Goal: Information Seeking & Learning: Learn about a topic

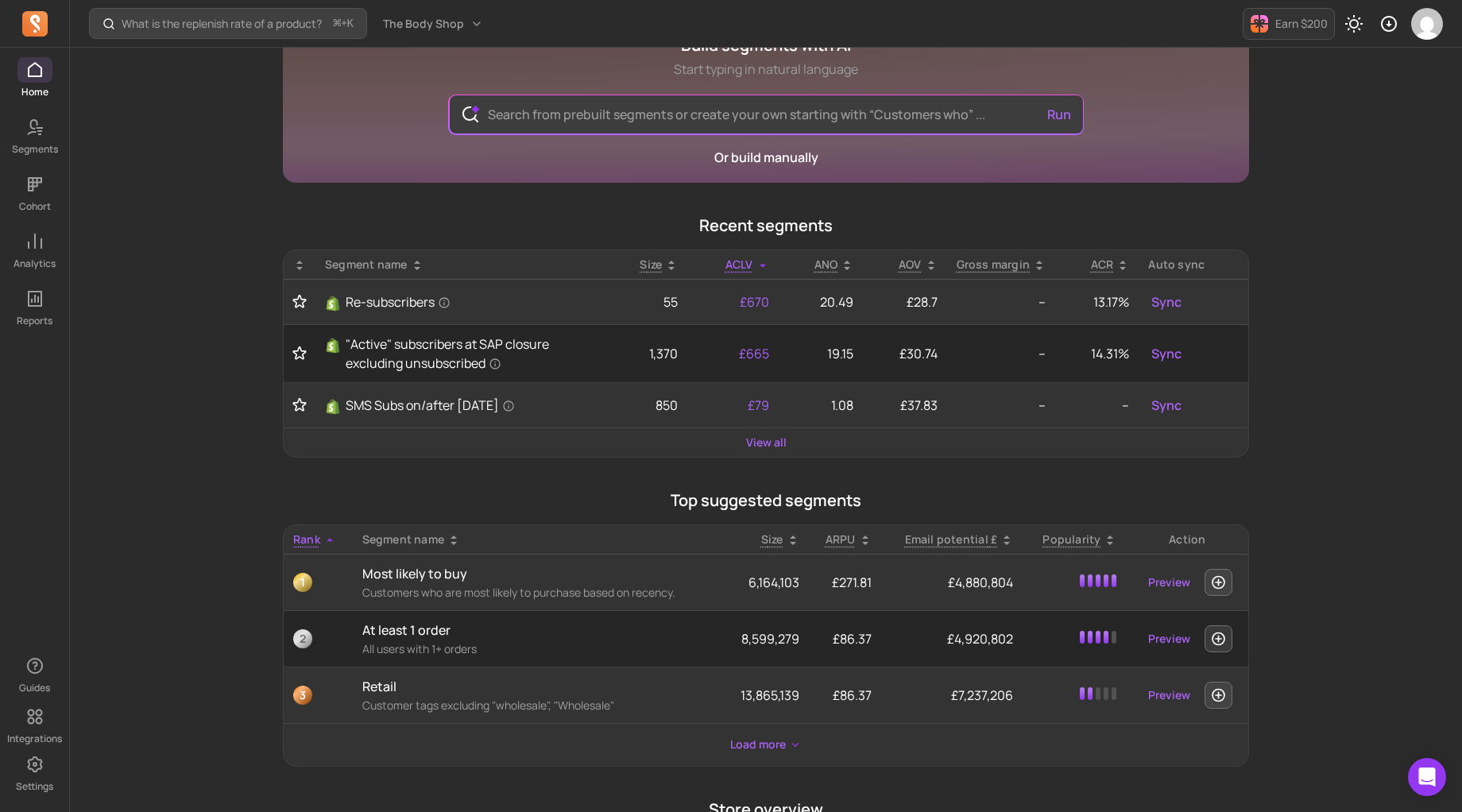
scroll to position [98, 0]
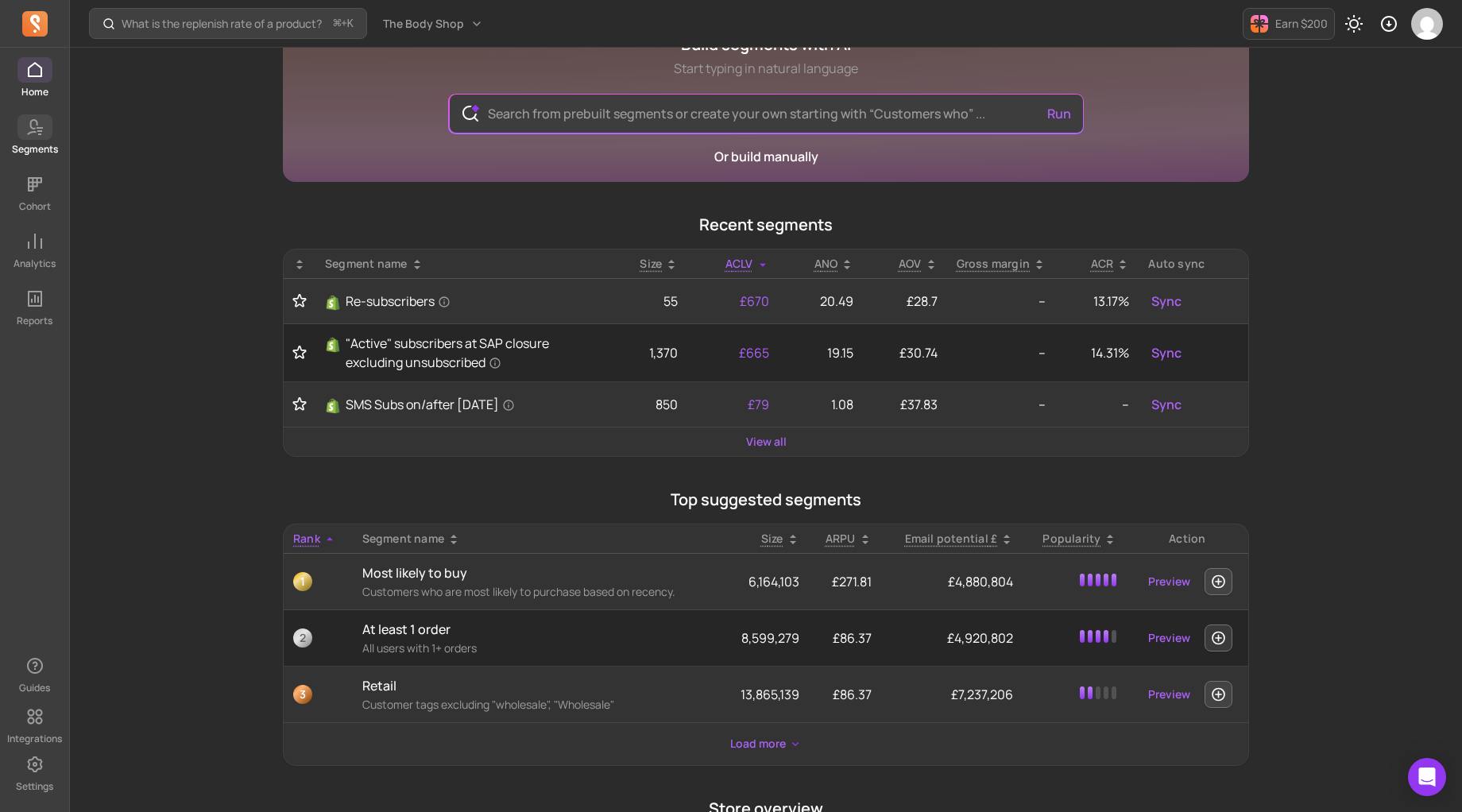
click at [39, 125] on icon at bounding box center [35, 127] width 19 height 19
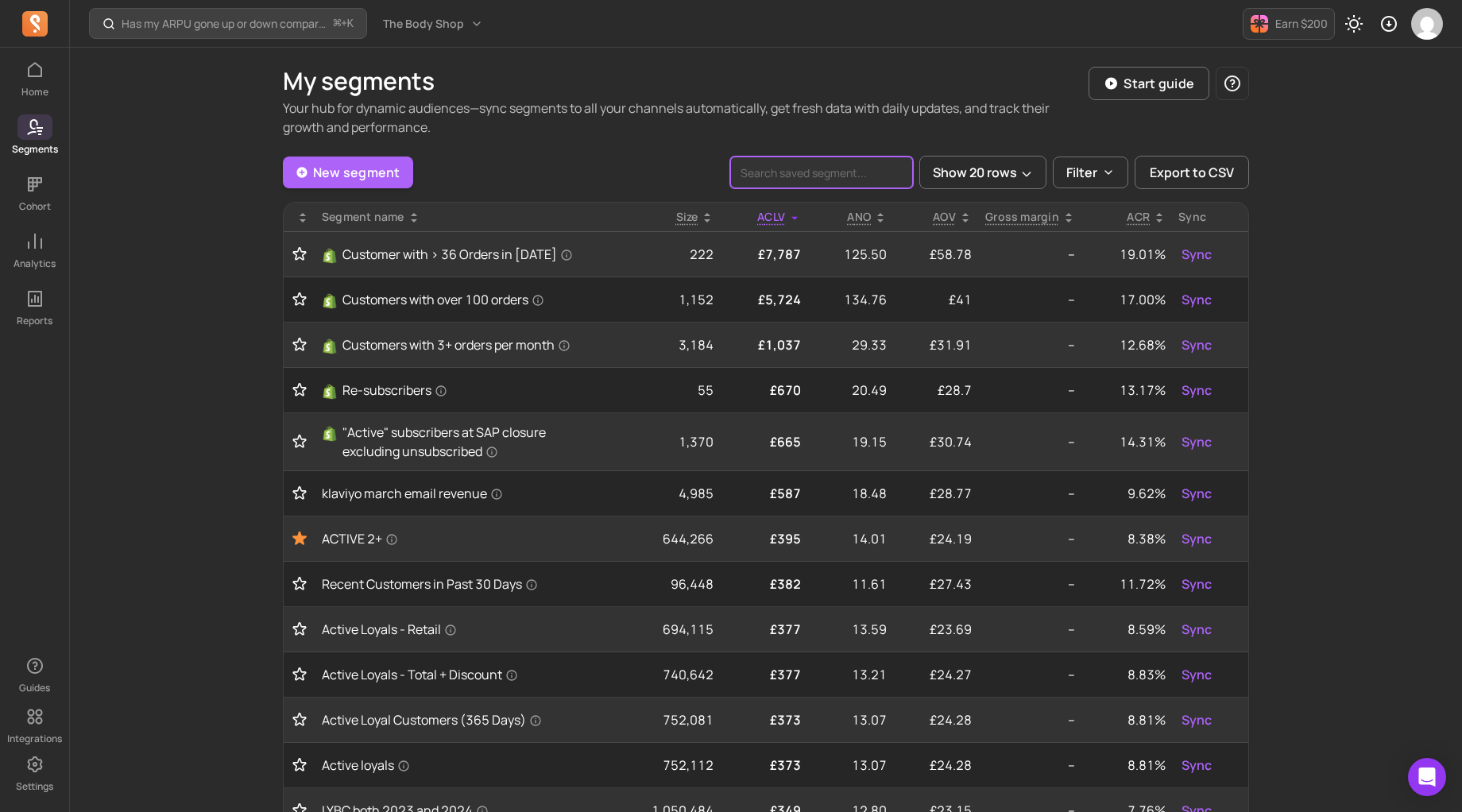
click at [805, 172] on input "search" at bounding box center [822, 172] width 183 height 32
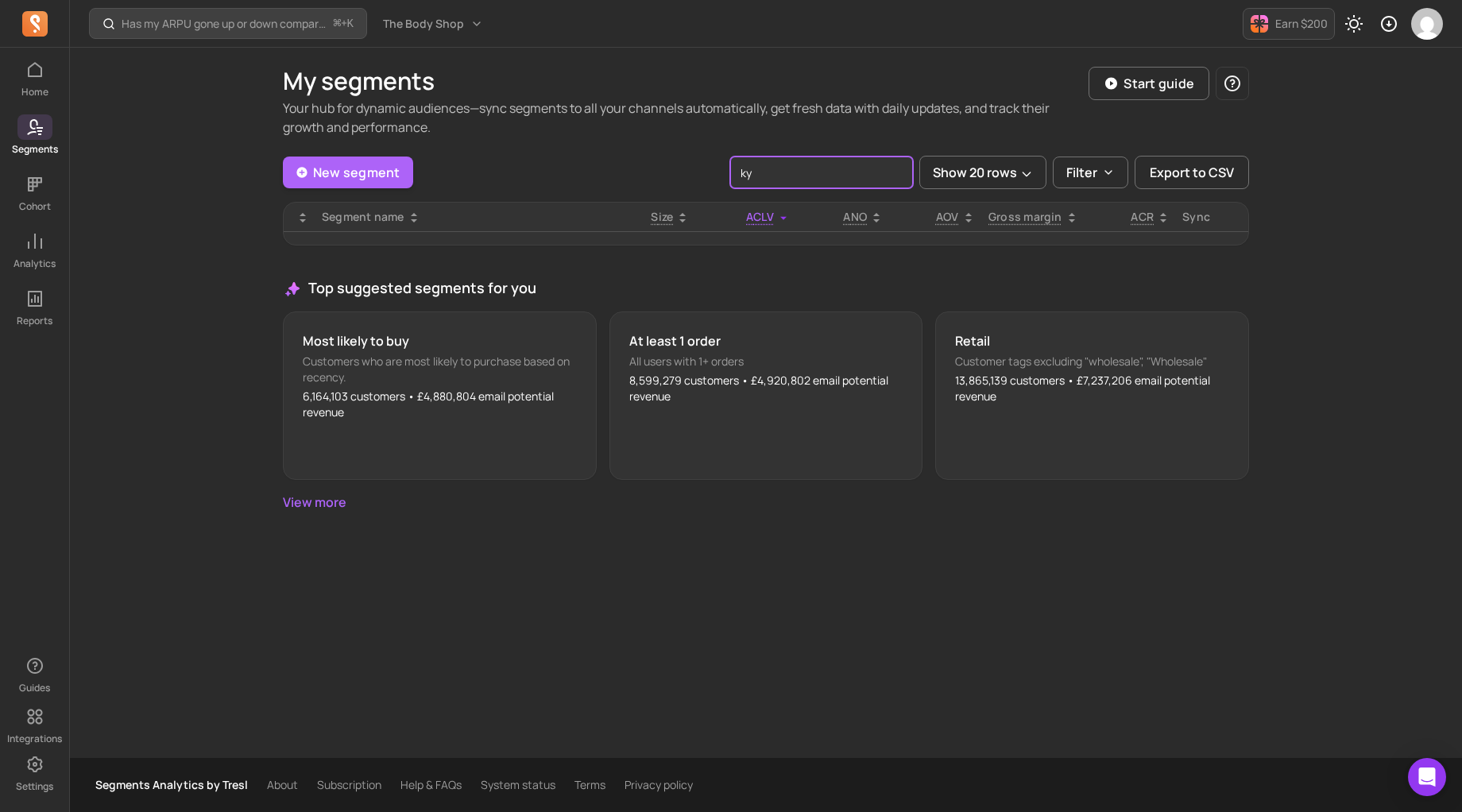
type input "k"
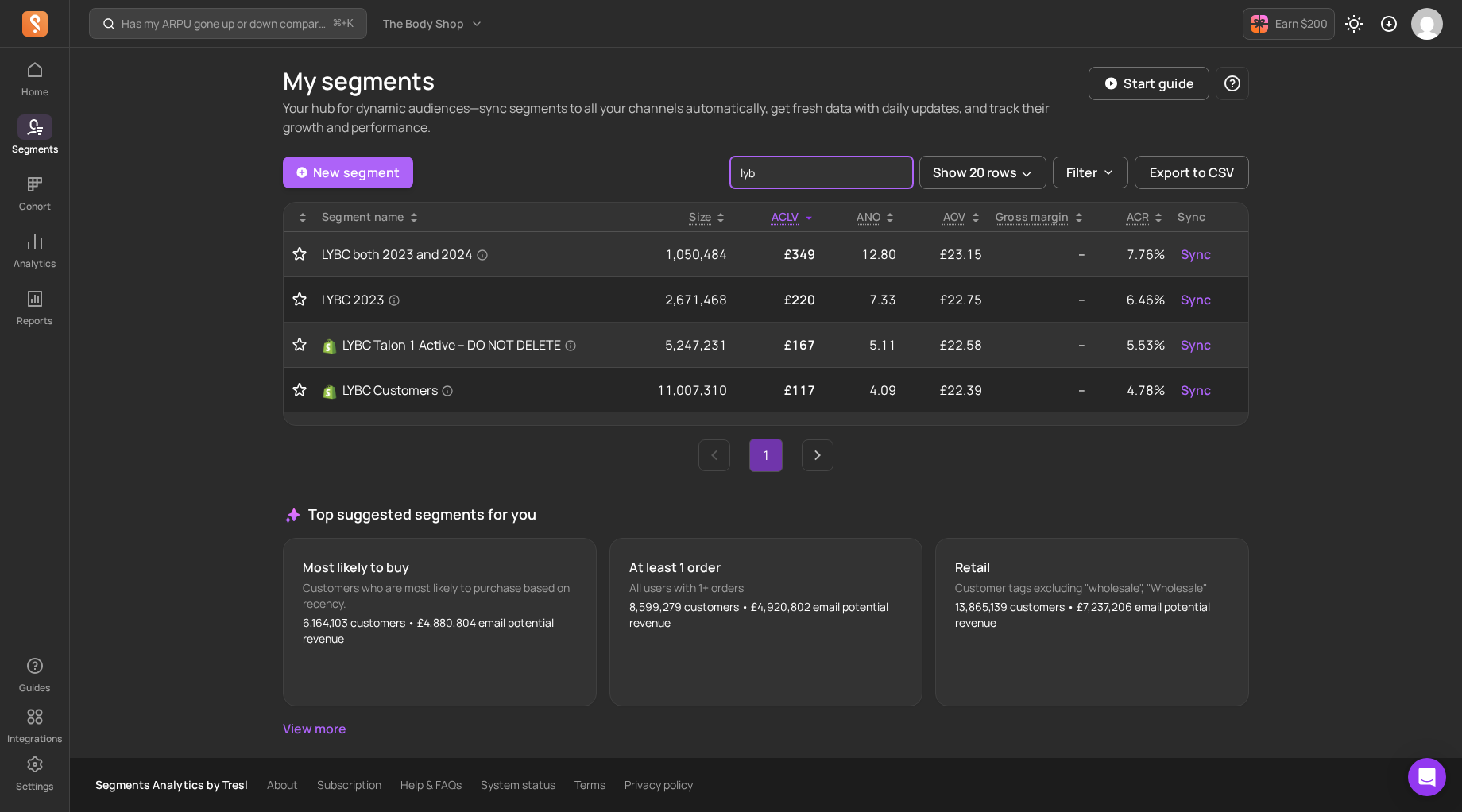
type input "lyb"
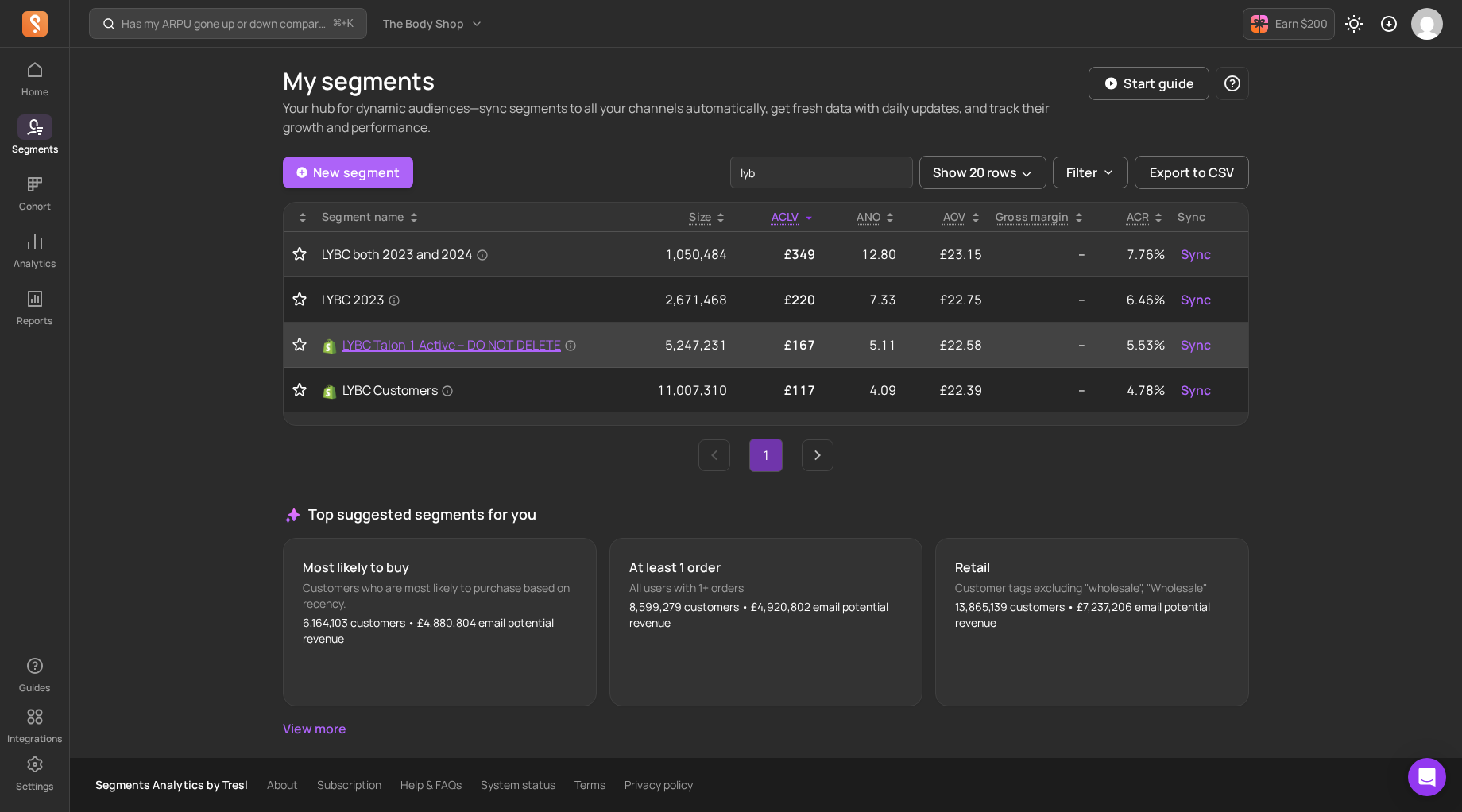
click at [386, 351] on span "LYBC Talon 1 Active – DO NOT DELETE" at bounding box center [459, 345] width 234 height 19
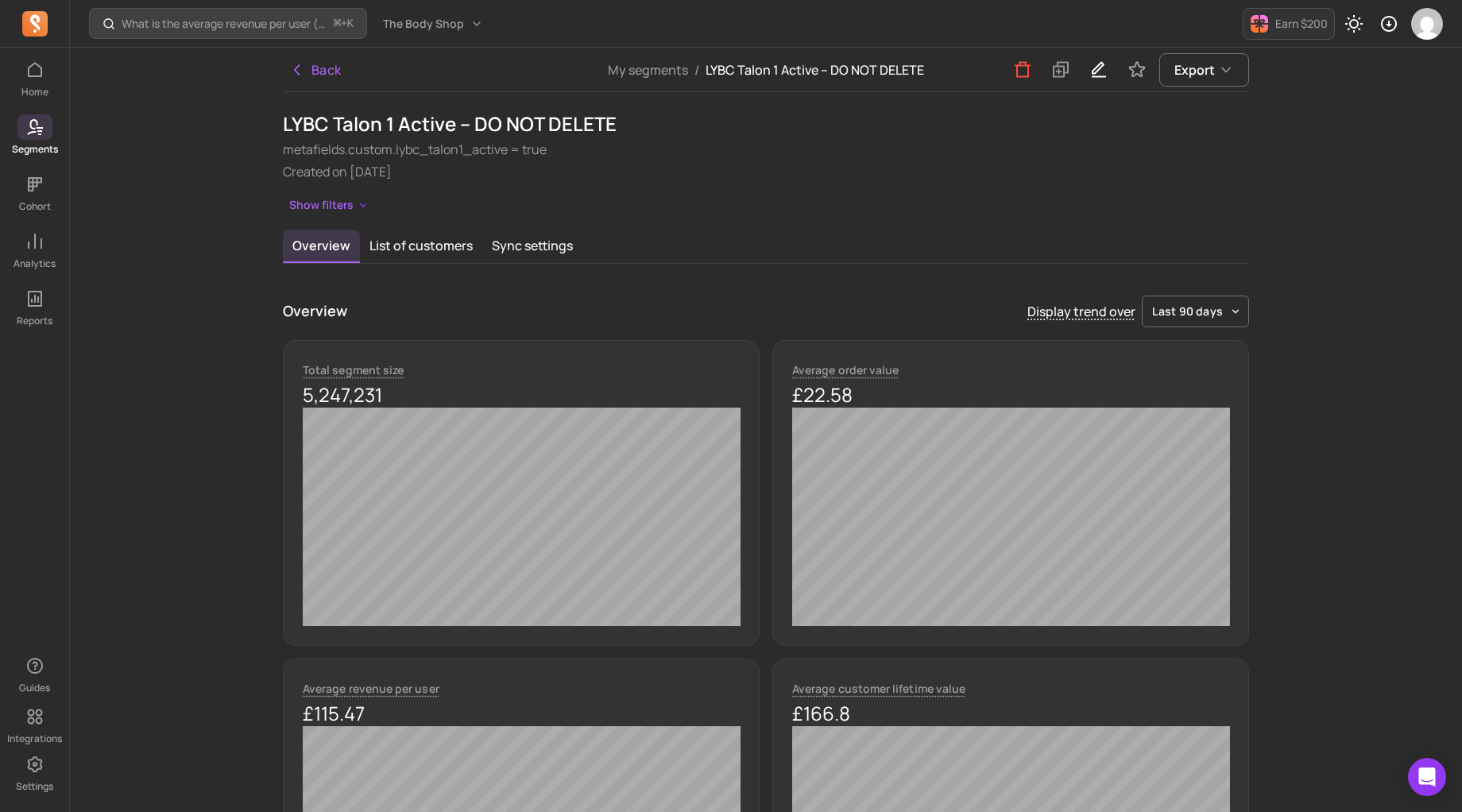
click at [826, 198] on div "Show filters" at bounding box center [766, 205] width 966 height 23
click at [325, 66] on button "Back" at bounding box center [315, 69] width 65 height 32
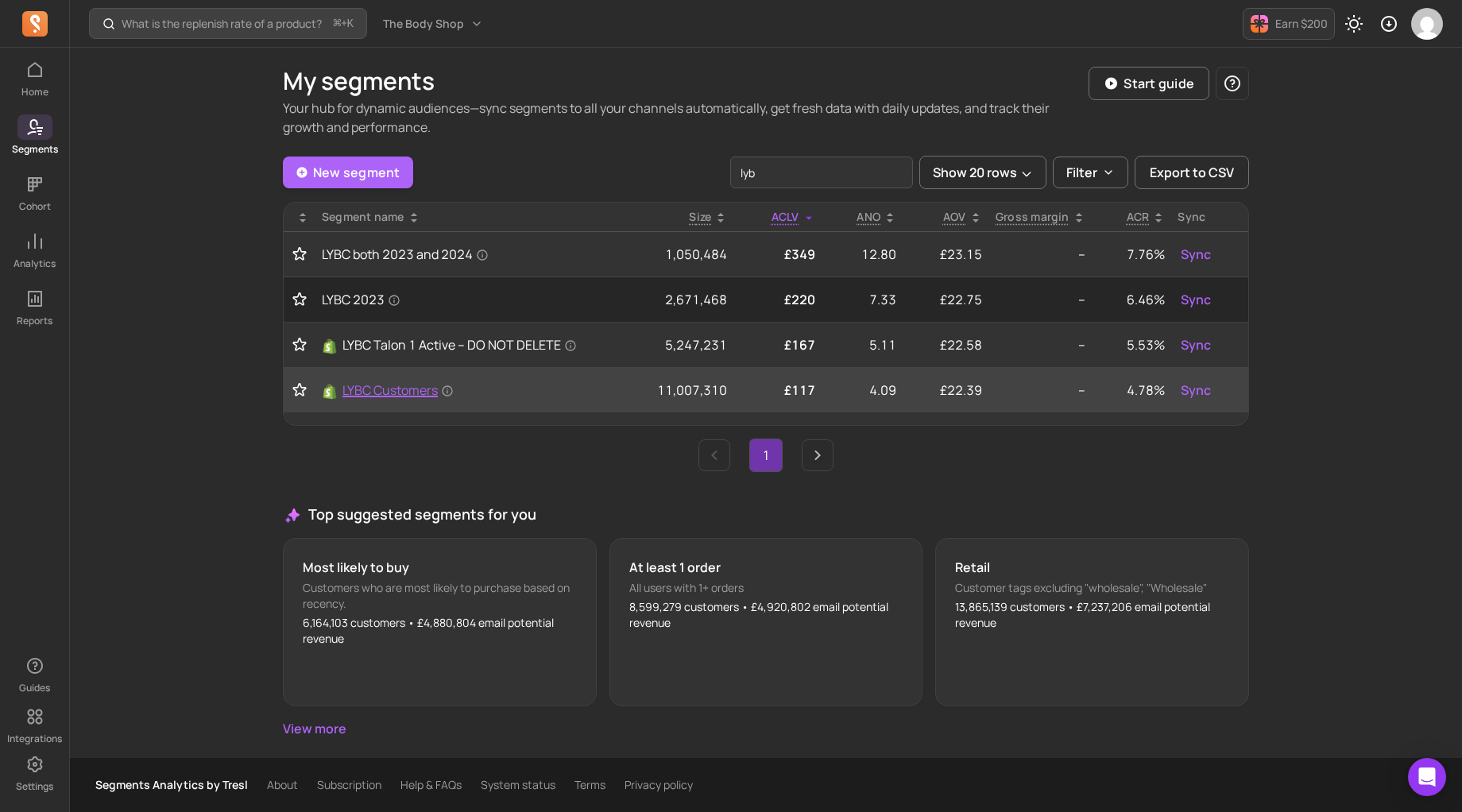
click at [392, 393] on span "LYBC Customers" at bounding box center [398, 390] width 112 height 19
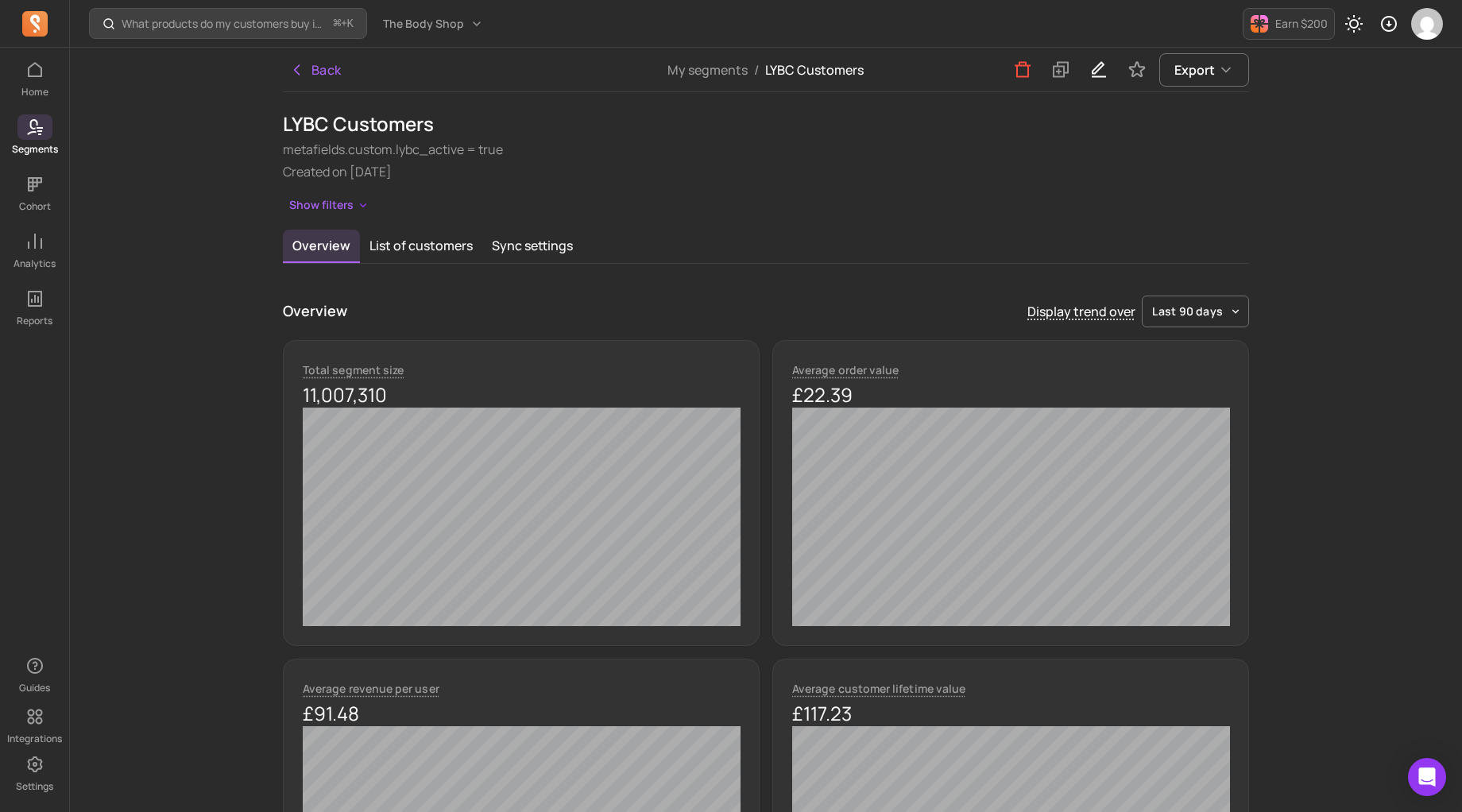
click at [327, 52] on div "Back" at bounding box center [444, 69] width 322 height 44
click at [319, 72] on button "Back" at bounding box center [315, 69] width 65 height 32
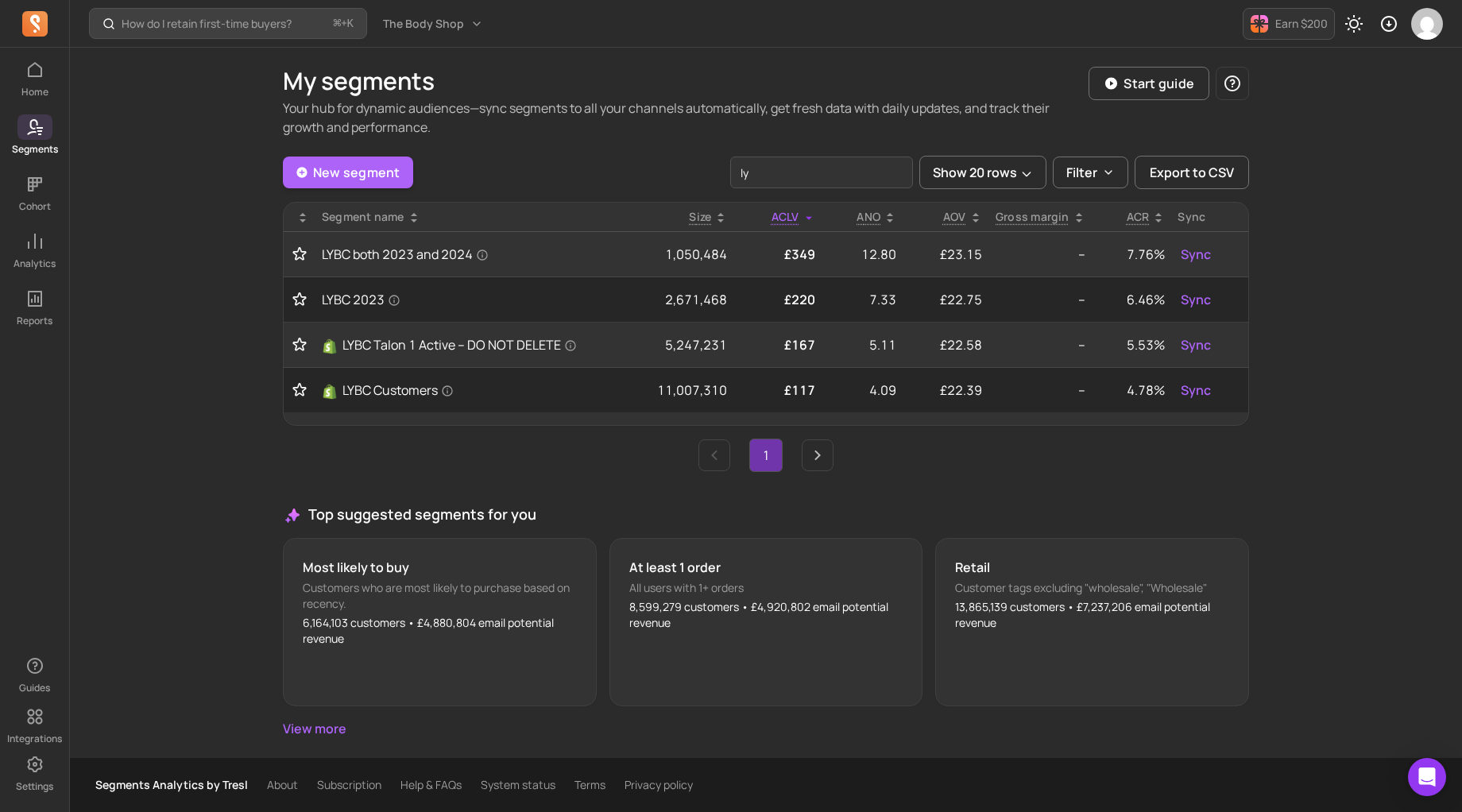
type input "l"
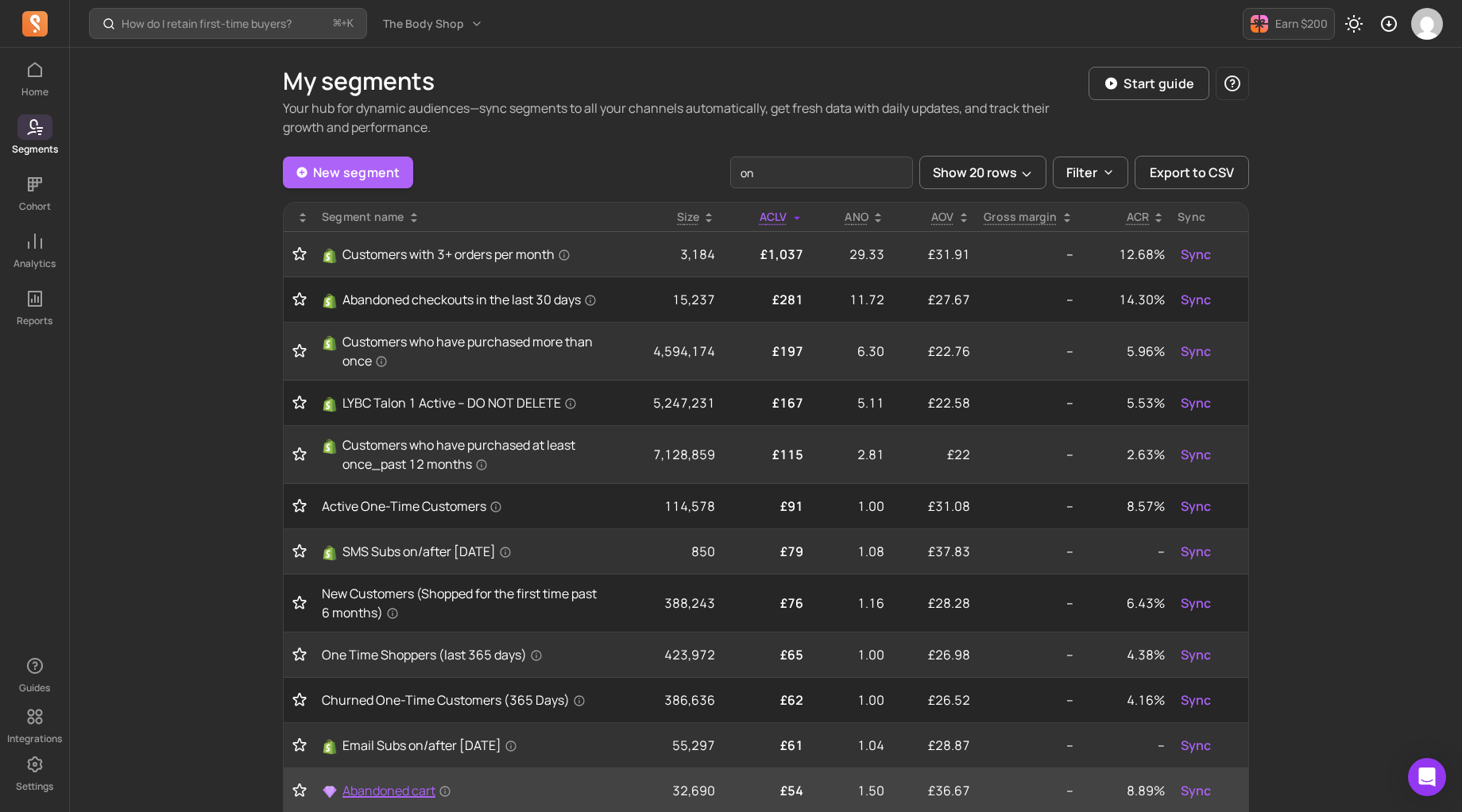
type input "o"
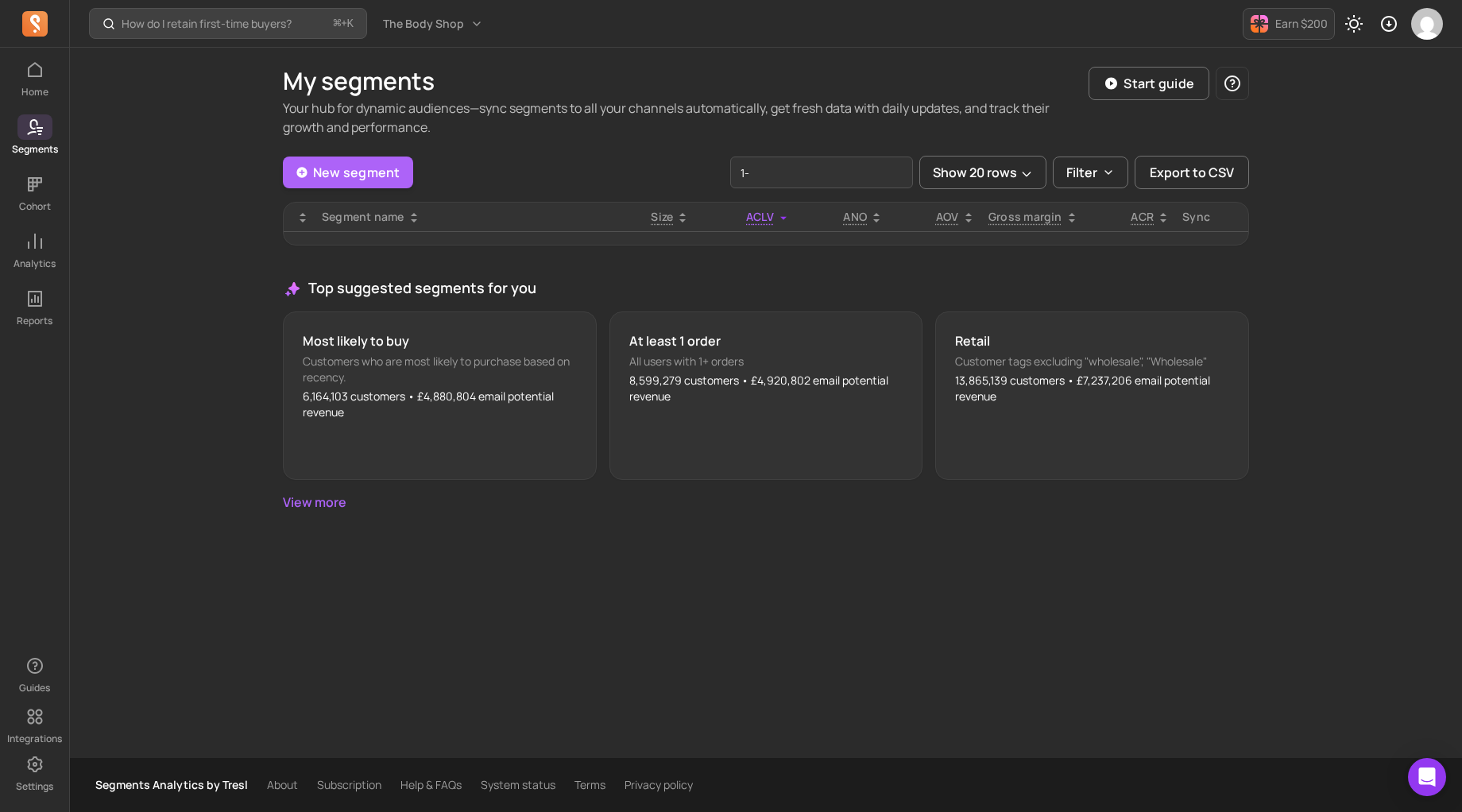
type input "1"
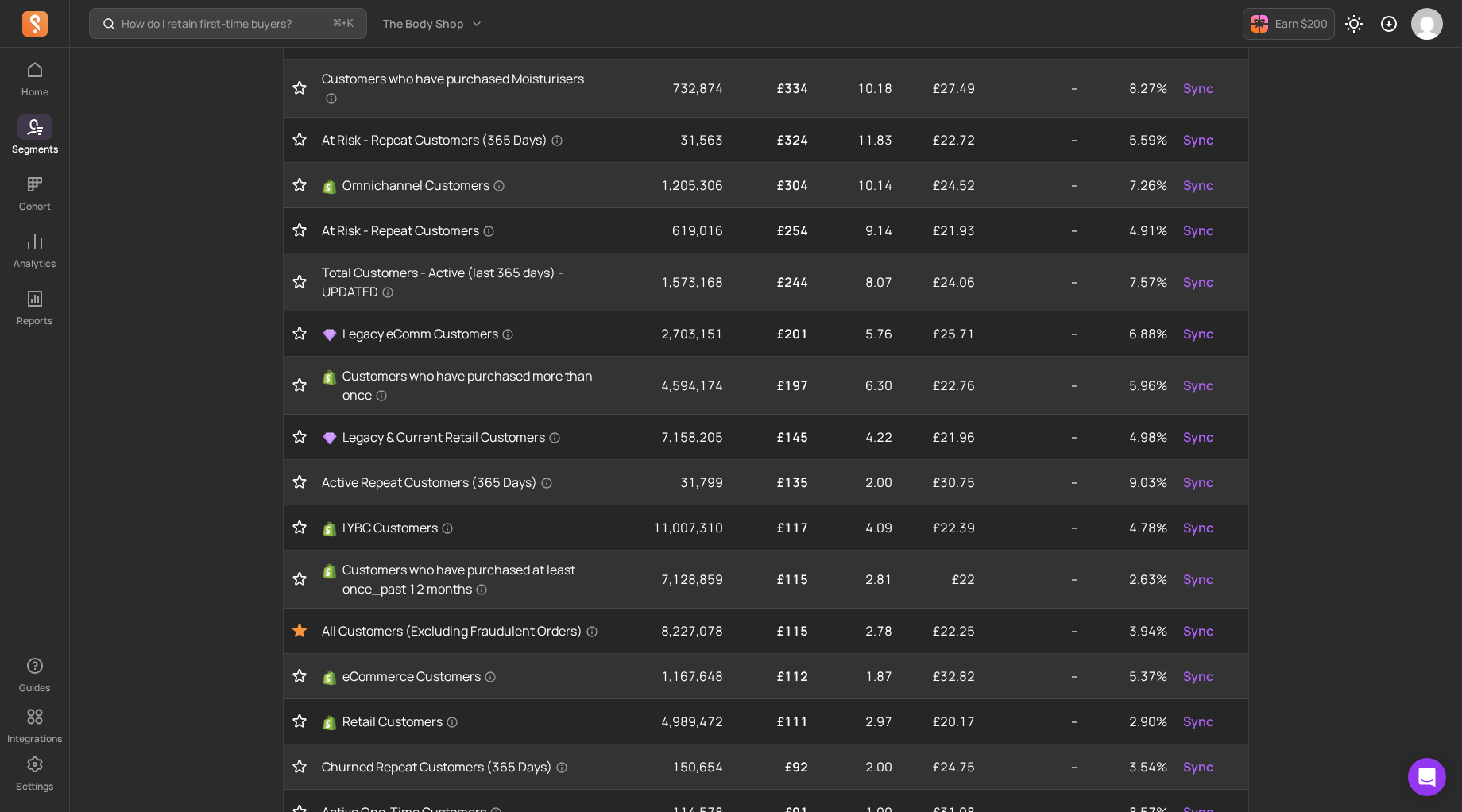
scroll to position [354, 0]
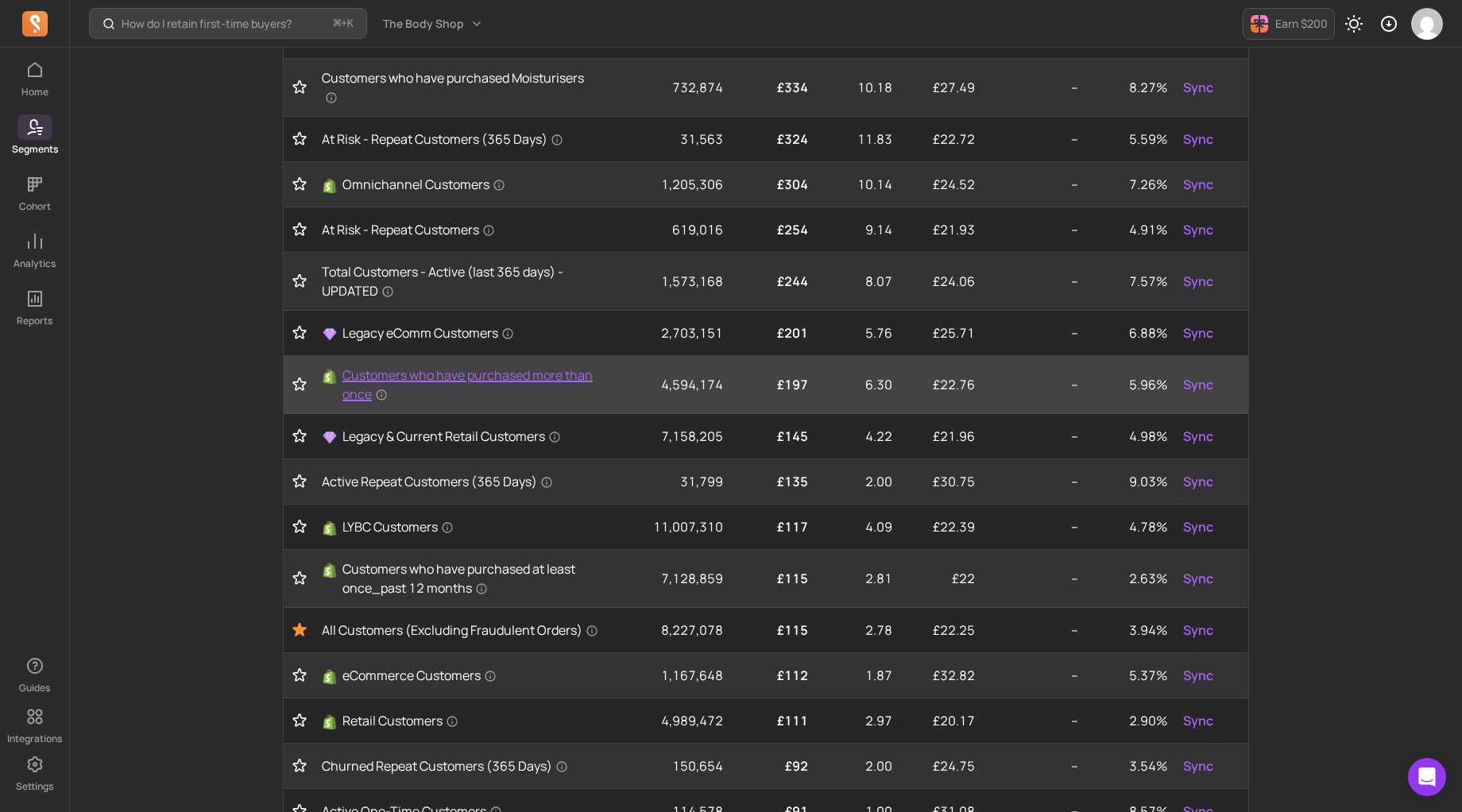
type input "customers"
click at [479, 370] on span "Customers who have purchased more than once" at bounding box center [470, 385] width 256 height 38
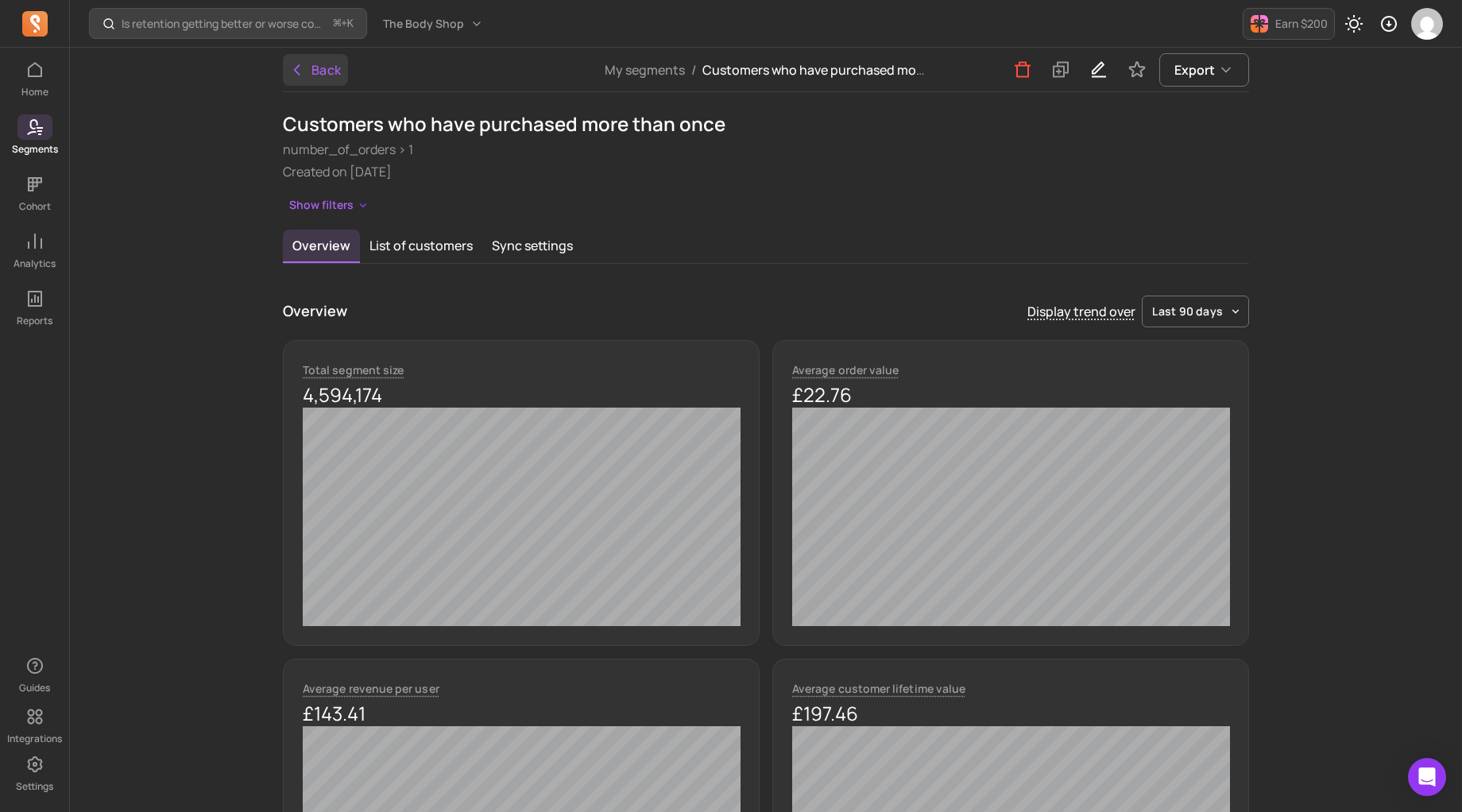
click at [317, 62] on button "Back" at bounding box center [315, 69] width 65 height 32
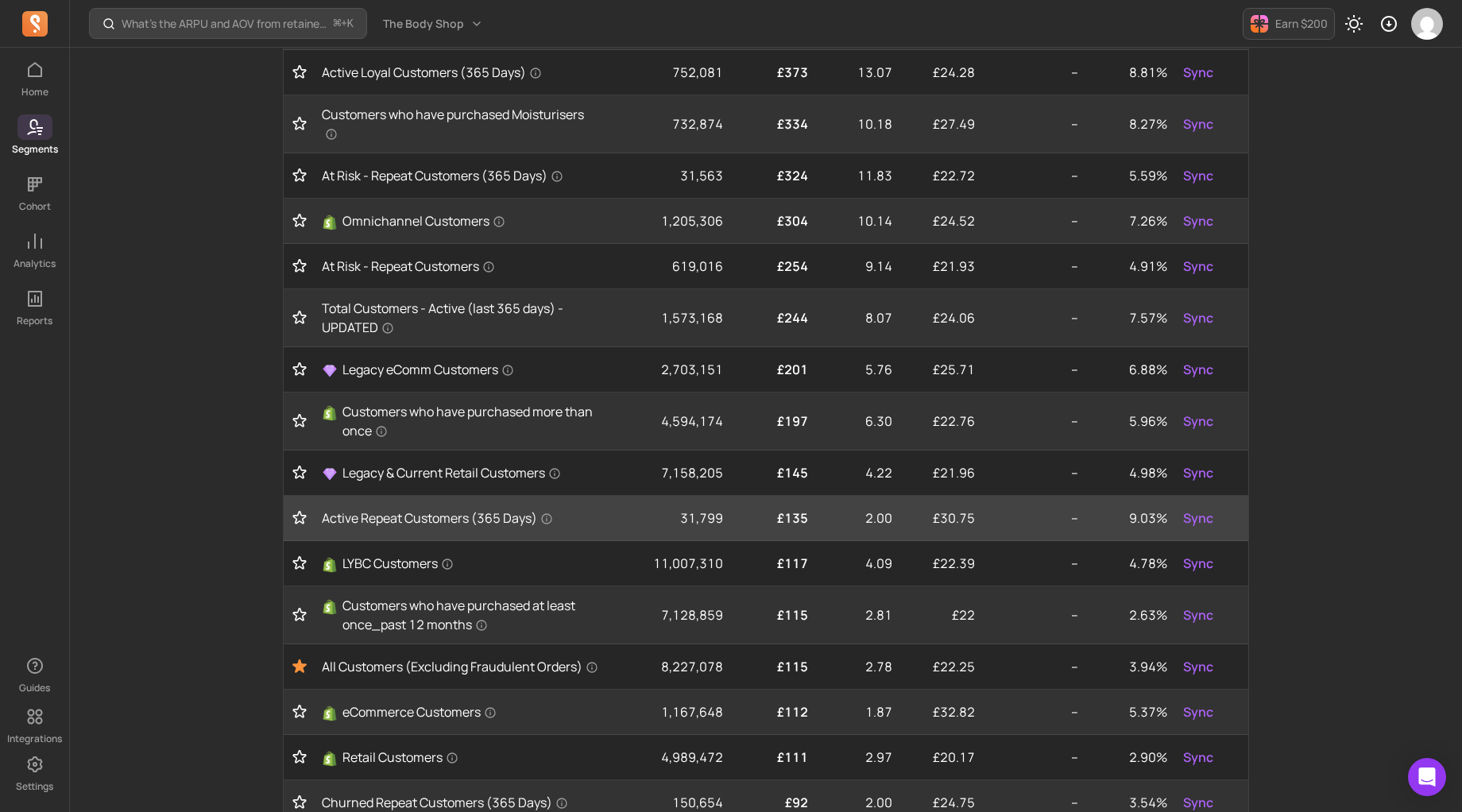
scroll to position [312, 0]
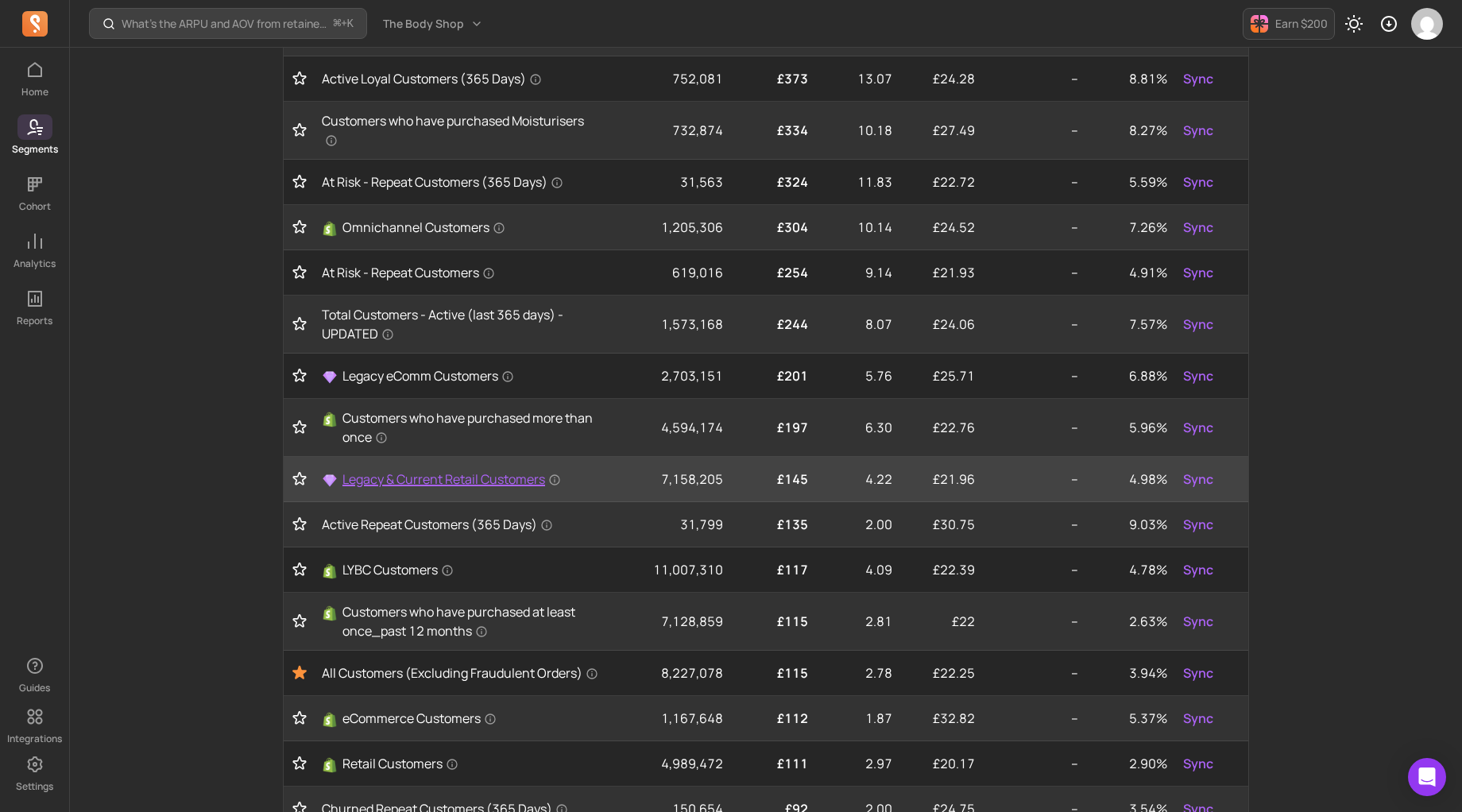
click at [418, 477] on span "Legacy & Current Retail Customers" at bounding box center [451, 478] width 219 height 19
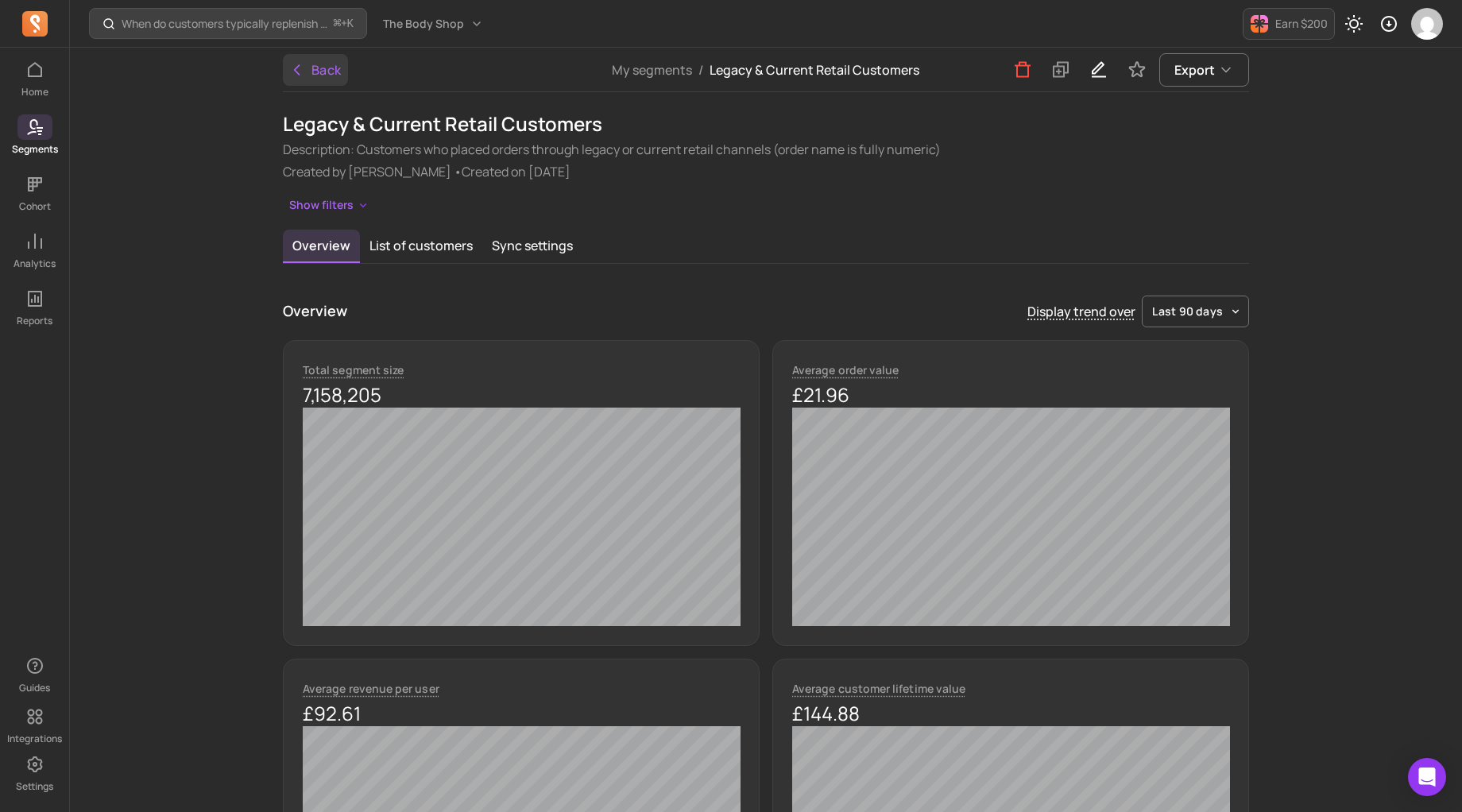
click at [333, 63] on button "Back" at bounding box center [315, 69] width 65 height 32
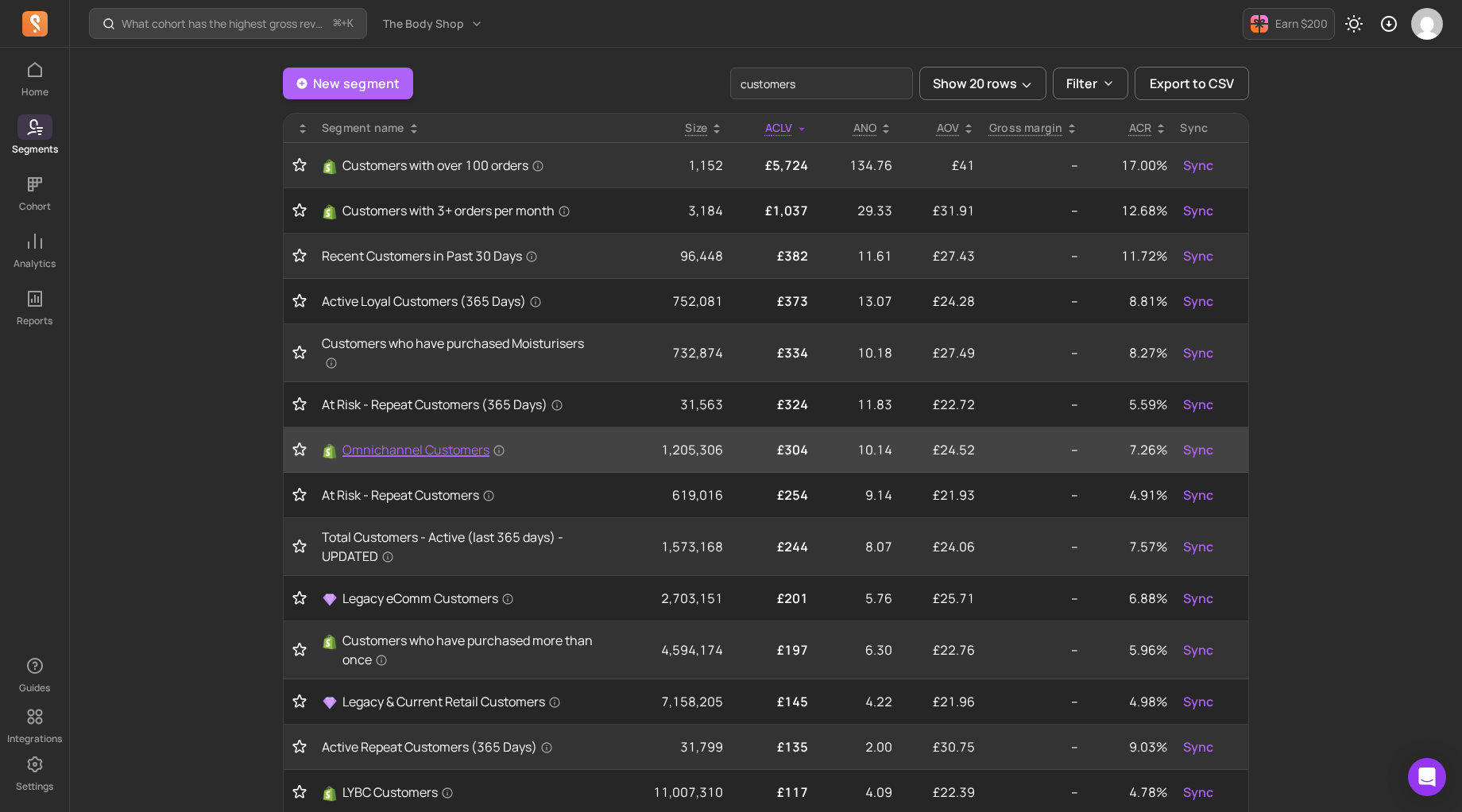
scroll to position [92, 0]
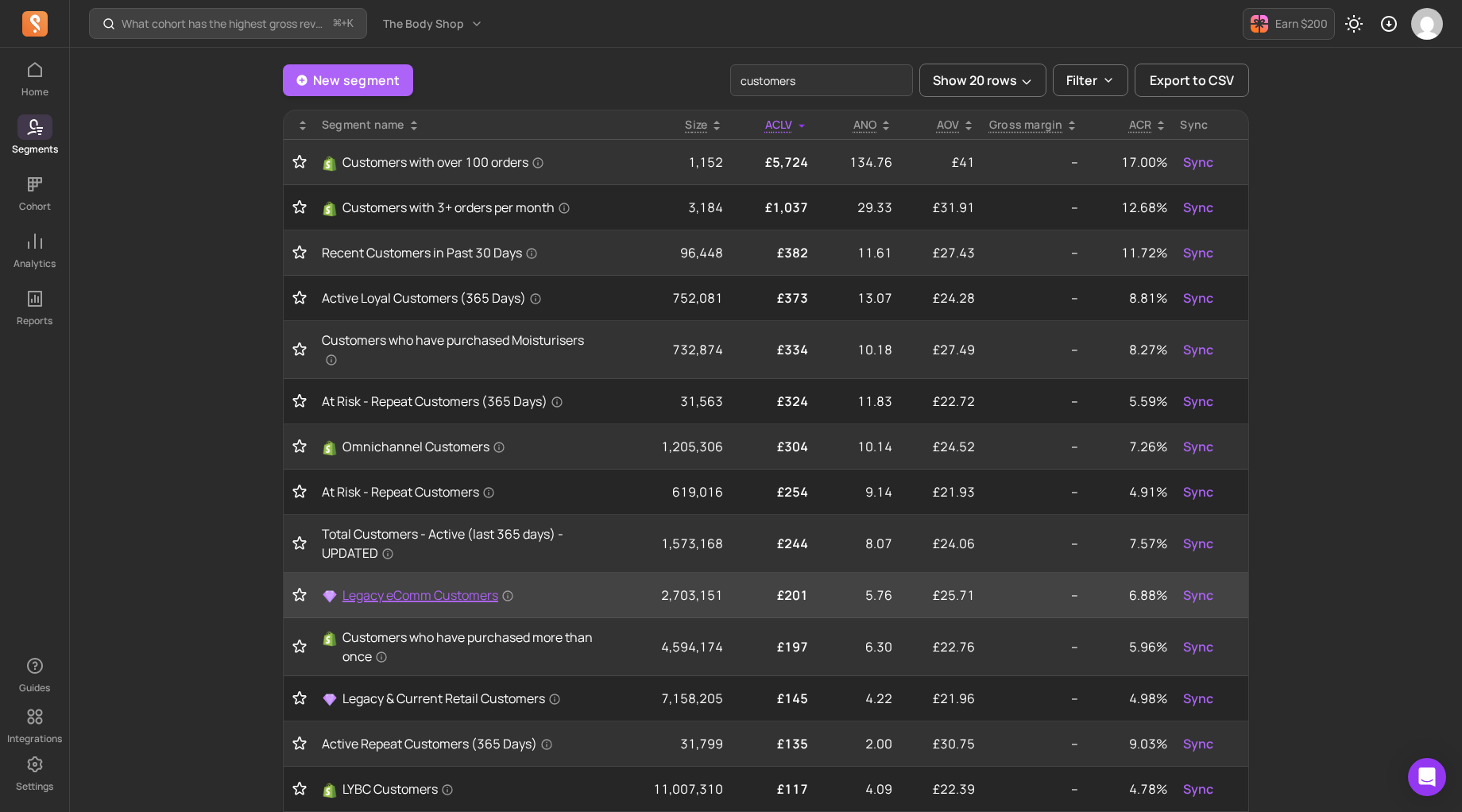
click at [445, 589] on span "Legacy eComm Customers" at bounding box center [428, 594] width 172 height 19
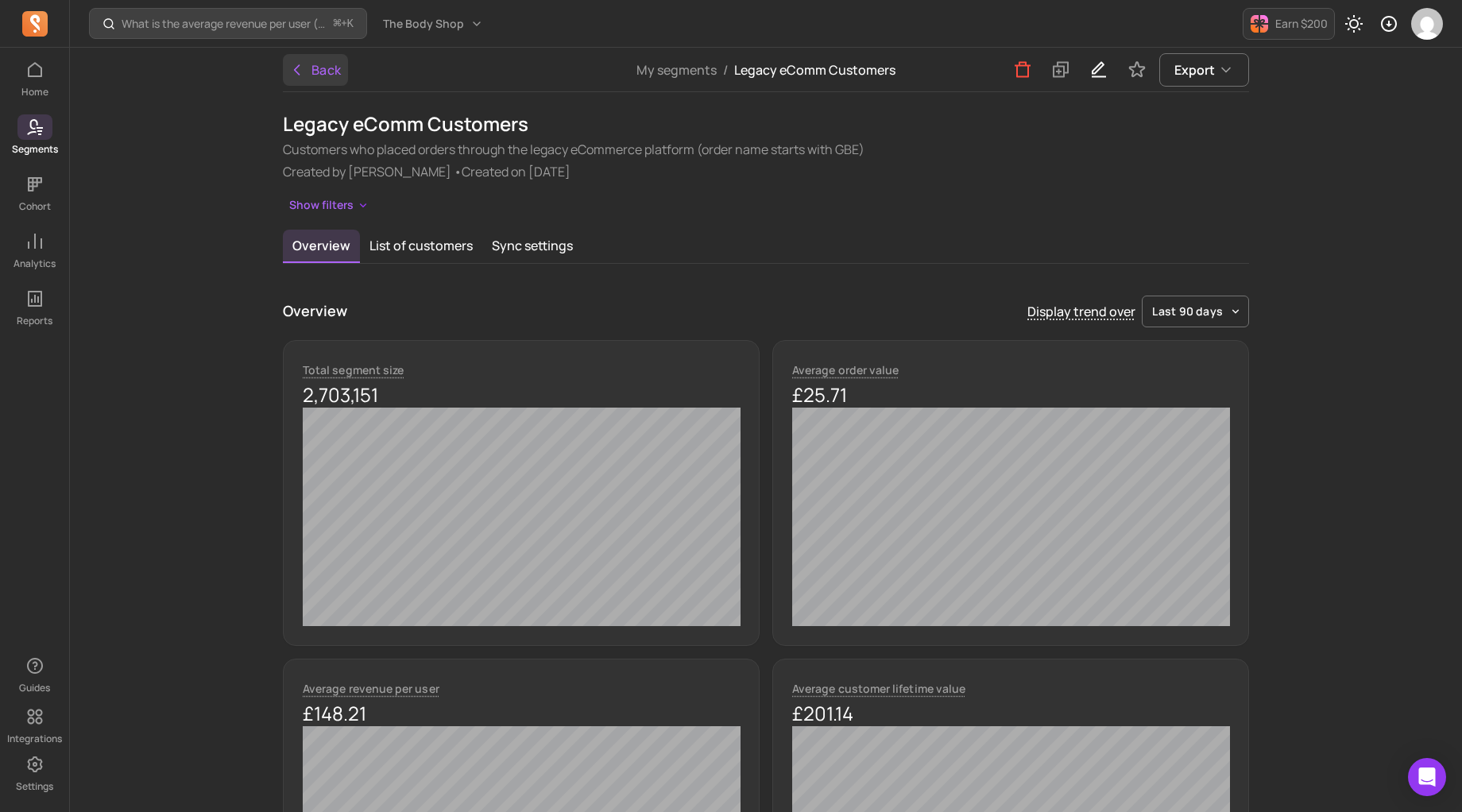
click at [328, 77] on button "Back" at bounding box center [315, 69] width 65 height 32
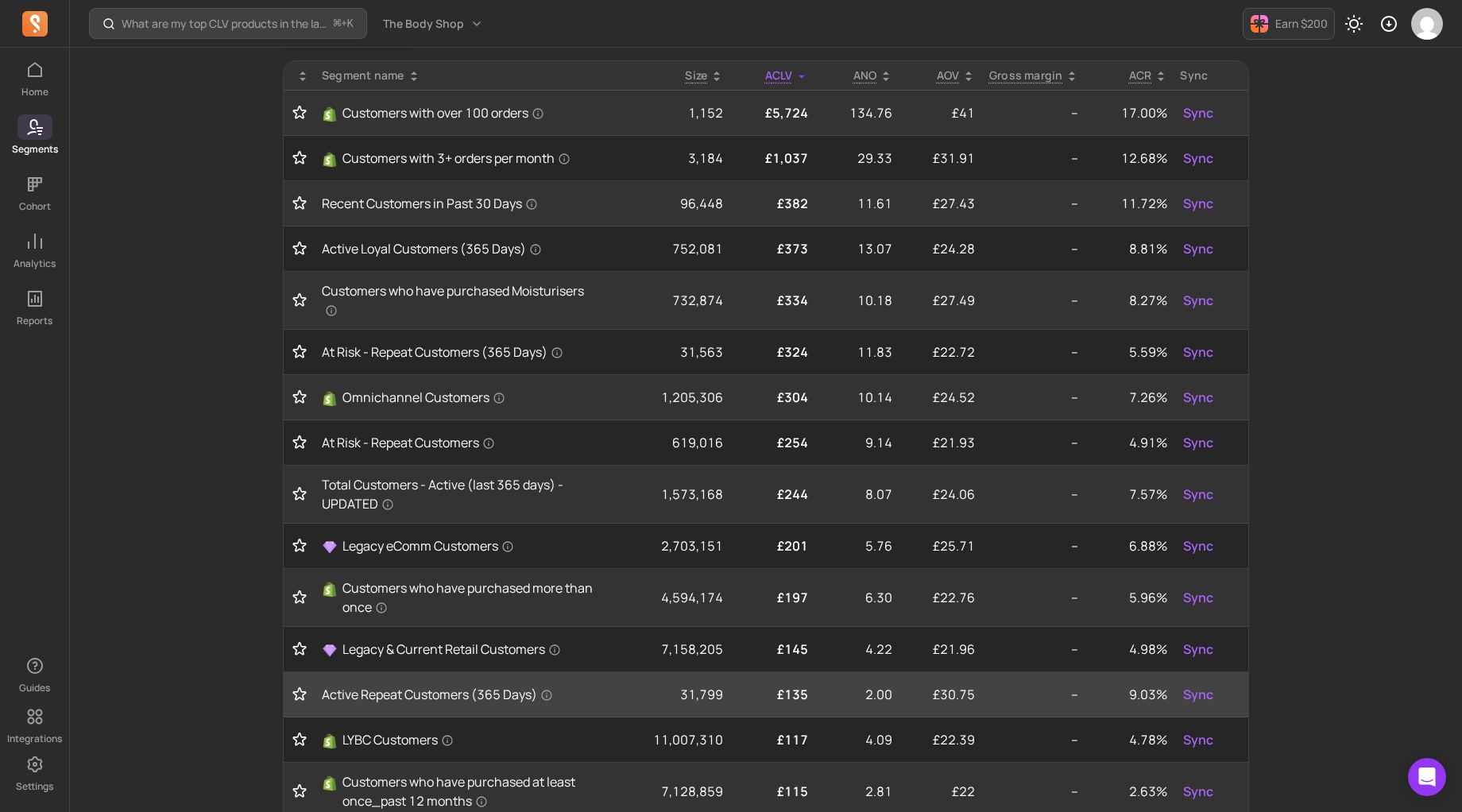
scroll to position [160, 0]
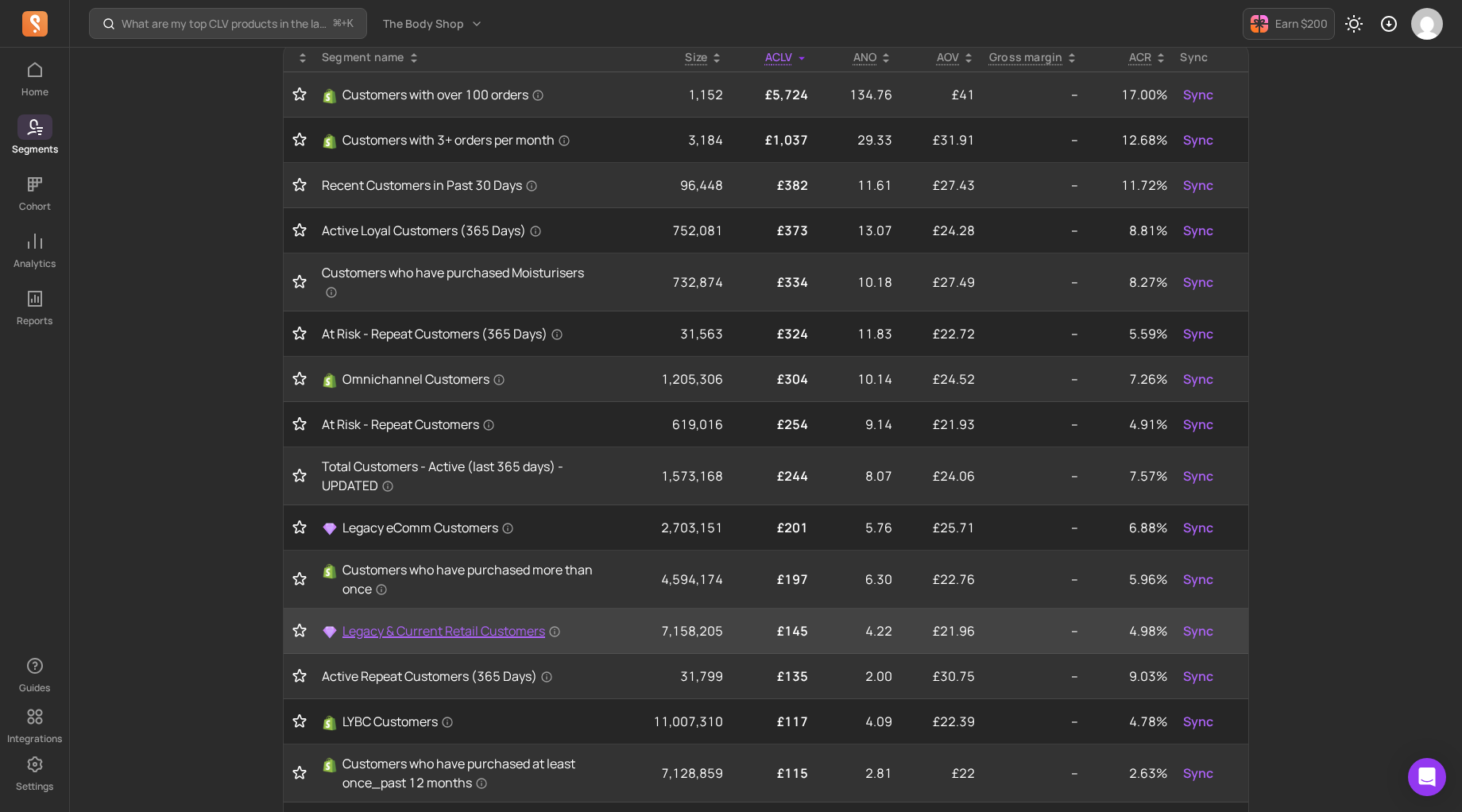
click at [415, 632] on span "Legacy & Current Retail Customers" at bounding box center [451, 630] width 219 height 19
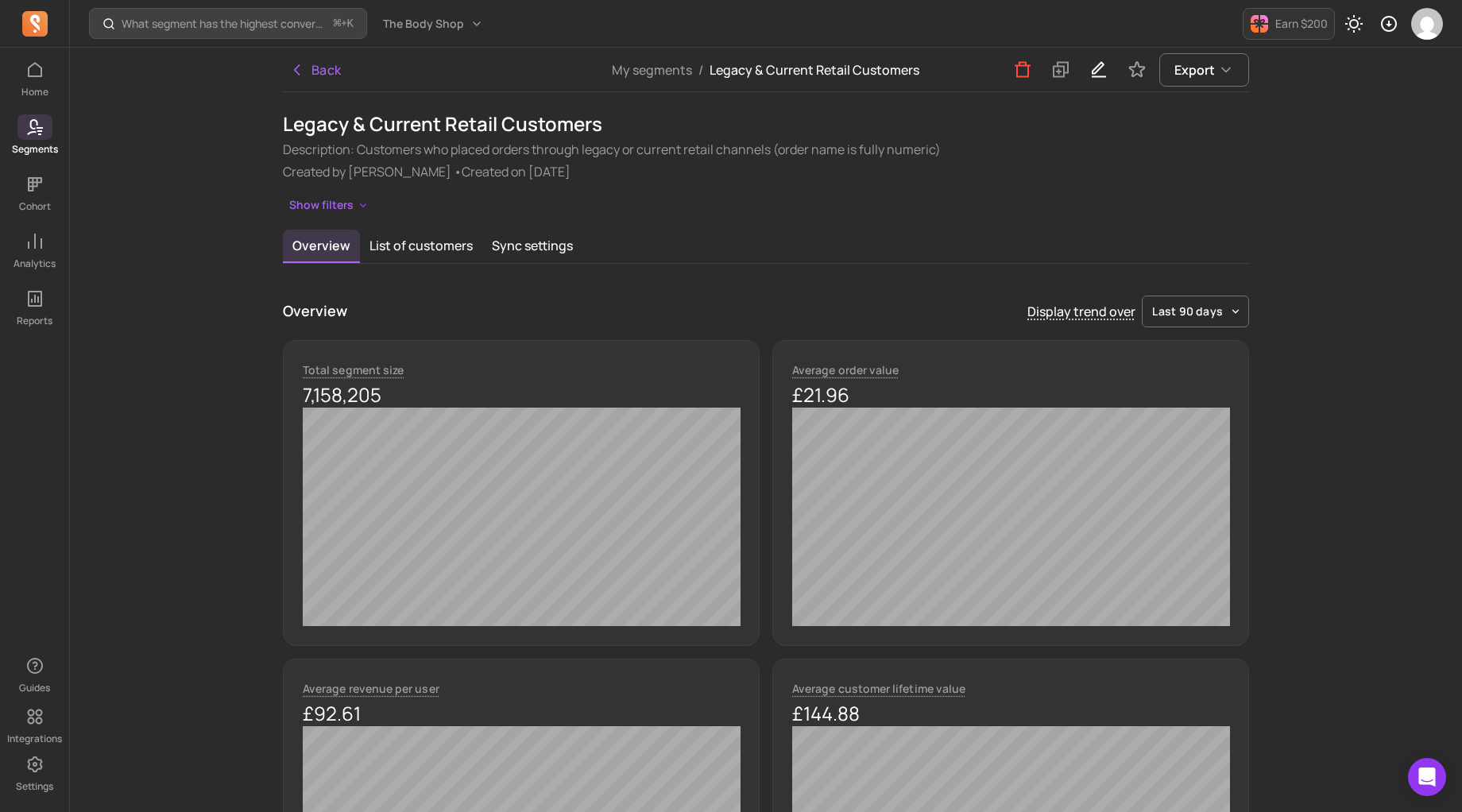
click at [325, 71] on button "Back" at bounding box center [315, 69] width 65 height 32
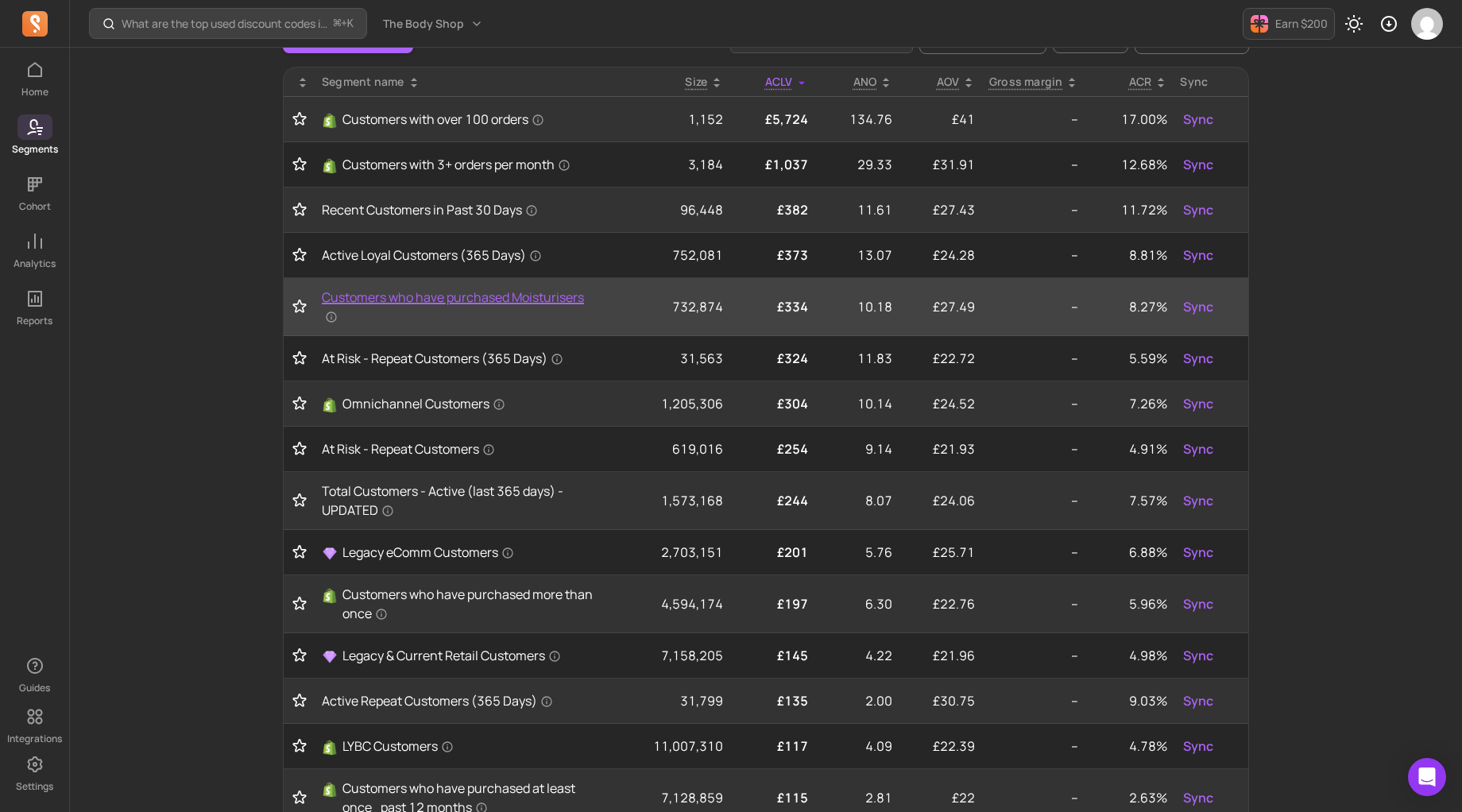
scroll to position [149, 0]
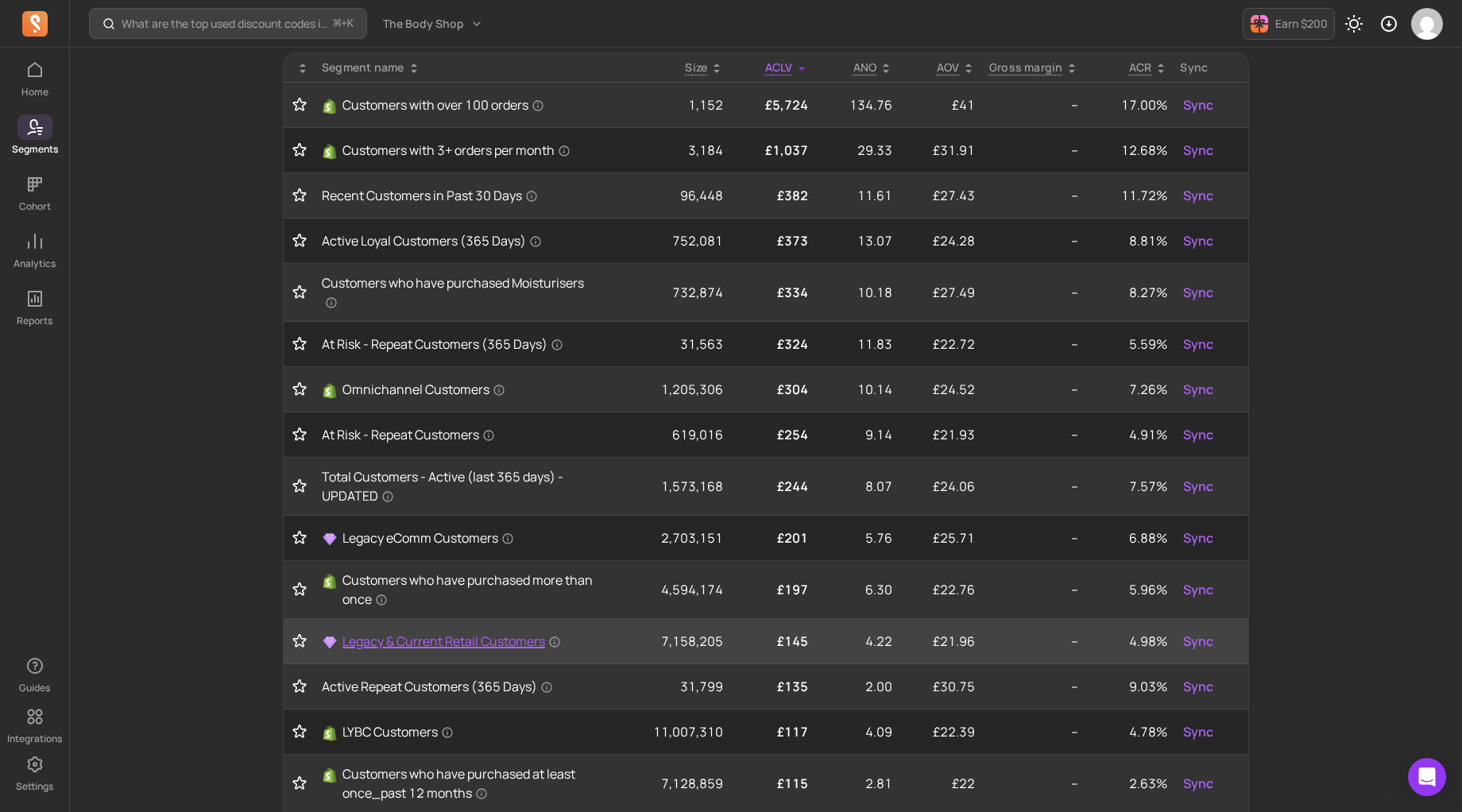
click at [491, 644] on span "Legacy & Current Retail Customers" at bounding box center [451, 641] width 219 height 19
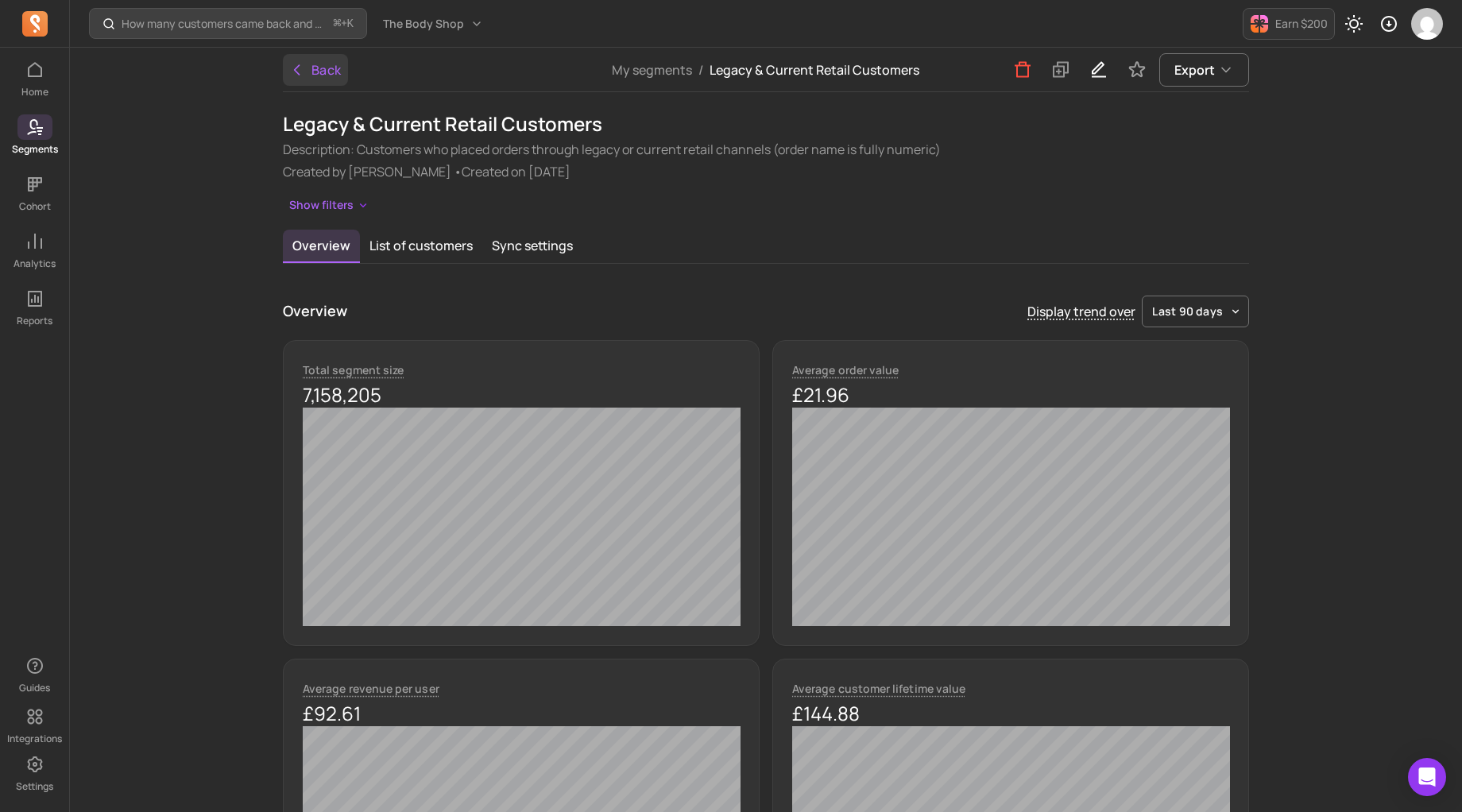
click at [333, 73] on button "Back" at bounding box center [315, 69] width 65 height 32
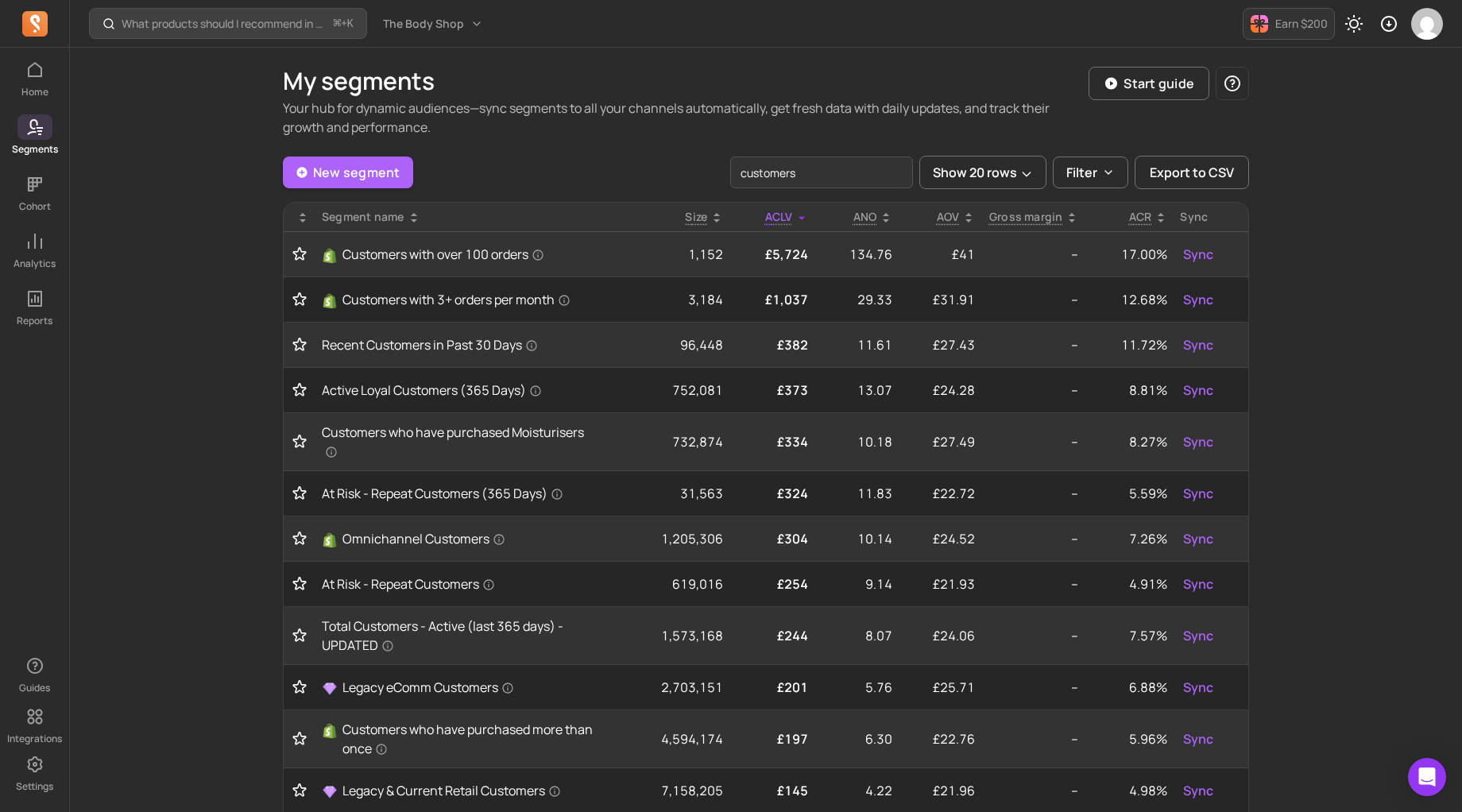
click at [794, 170] on input "customers" at bounding box center [822, 172] width 183 height 32
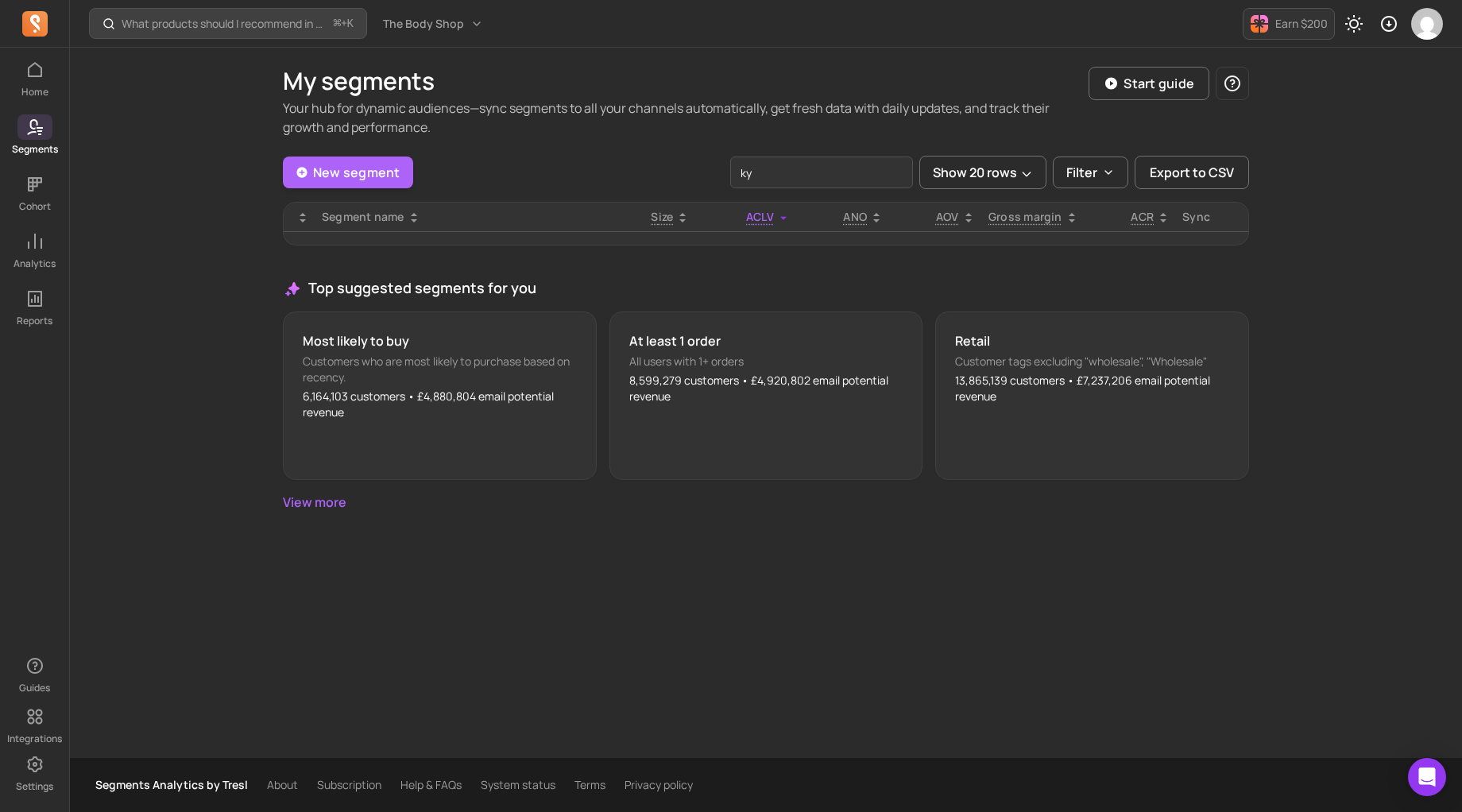
type input "k"
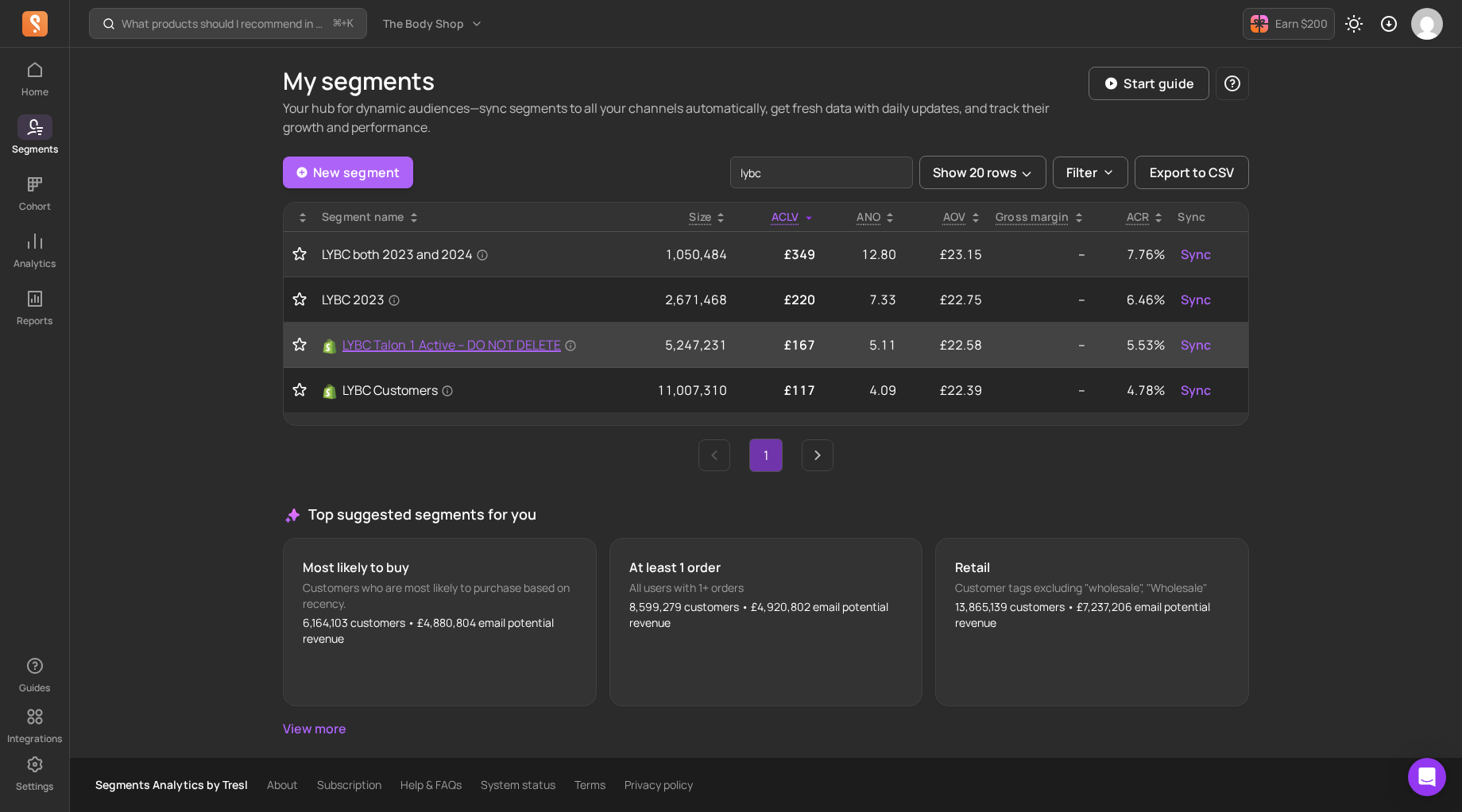
type input "lybc"
click at [424, 347] on span "LYBC Talon 1 Active – DO NOT DELETE" at bounding box center [459, 345] width 234 height 19
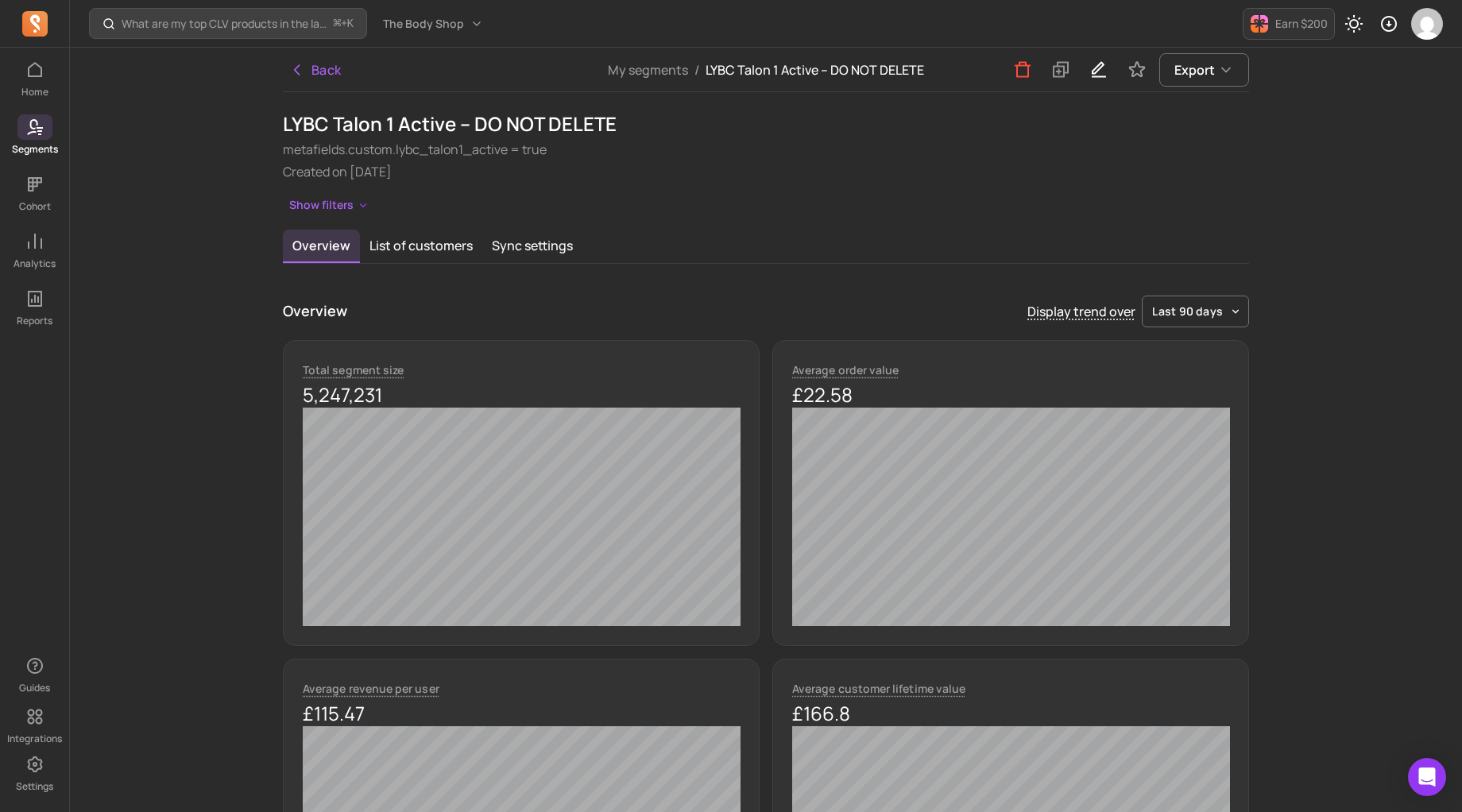
click at [693, 184] on div "LYBC Talon 1 Active – DO NOT DELETE metafields.custom.lybc_talon1_active = true…" at bounding box center [766, 165] width 966 height 106
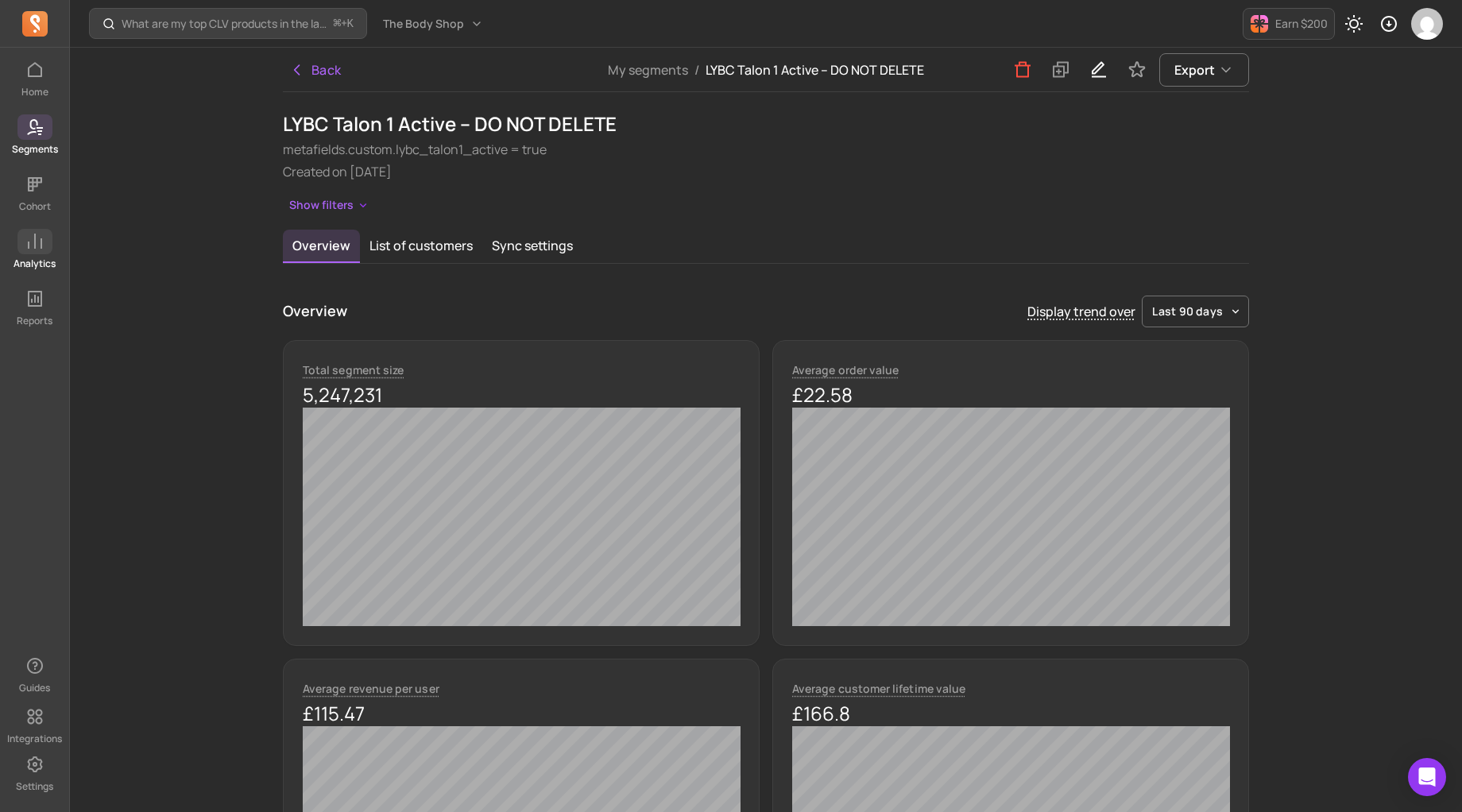
click at [47, 254] on link "Analytics" at bounding box center [35, 249] width 70 height 41
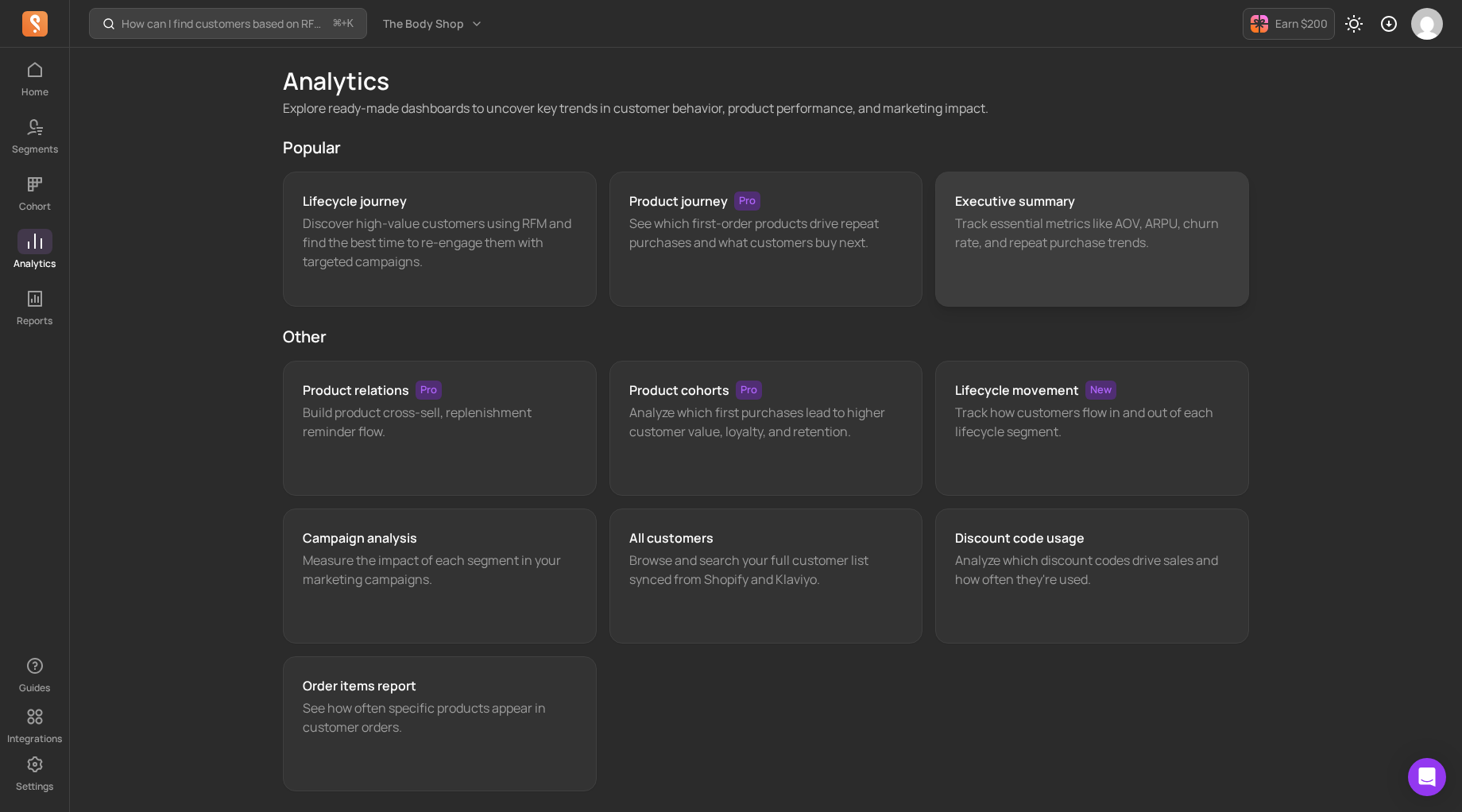
click at [1016, 239] on p "Track essential metrics like AOV, ARPU, churn rate, and repeat purchase trends." at bounding box center [1092, 233] width 274 height 38
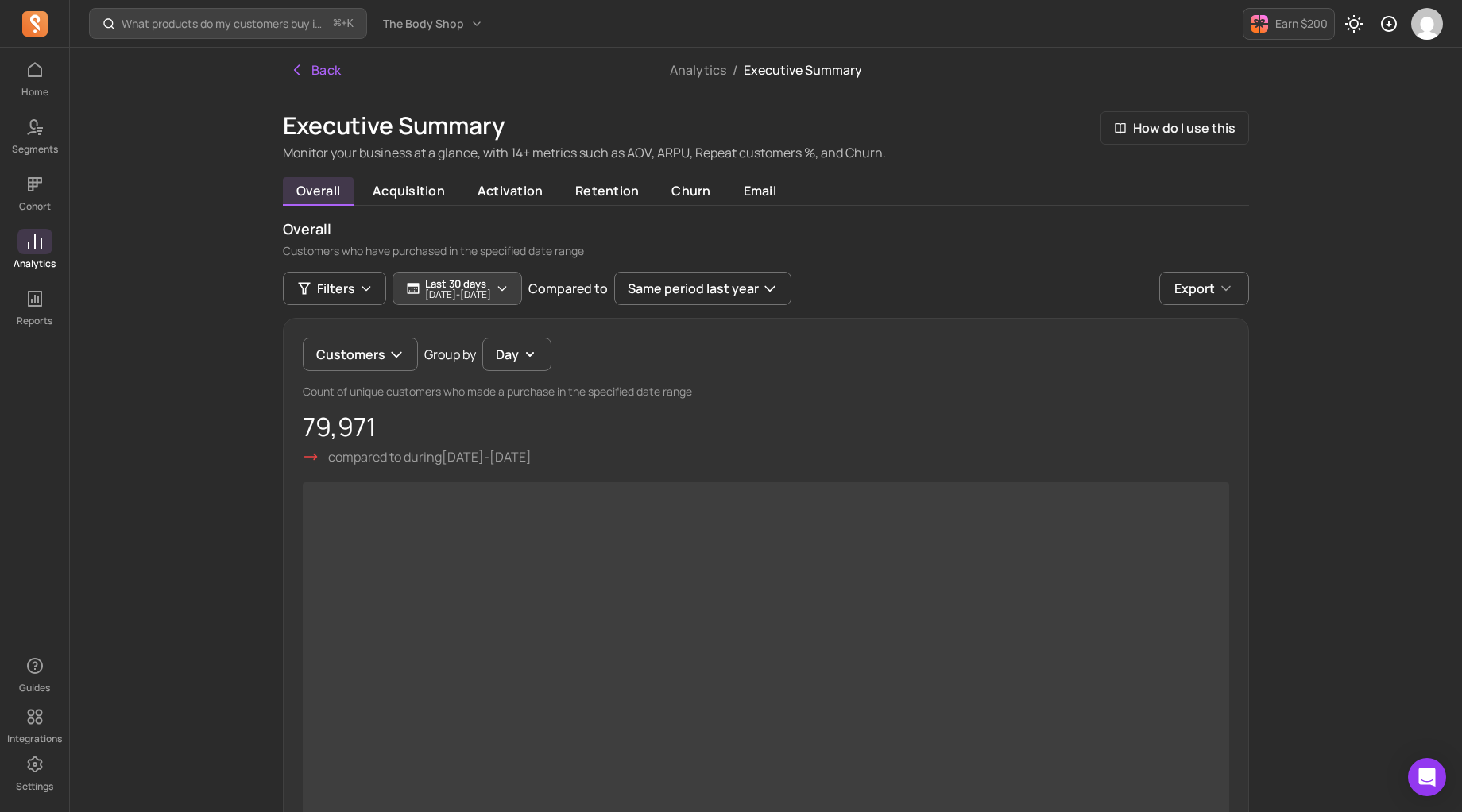
click at [491, 299] on p "[DATE] - [DATE]" at bounding box center [458, 294] width 66 height 9
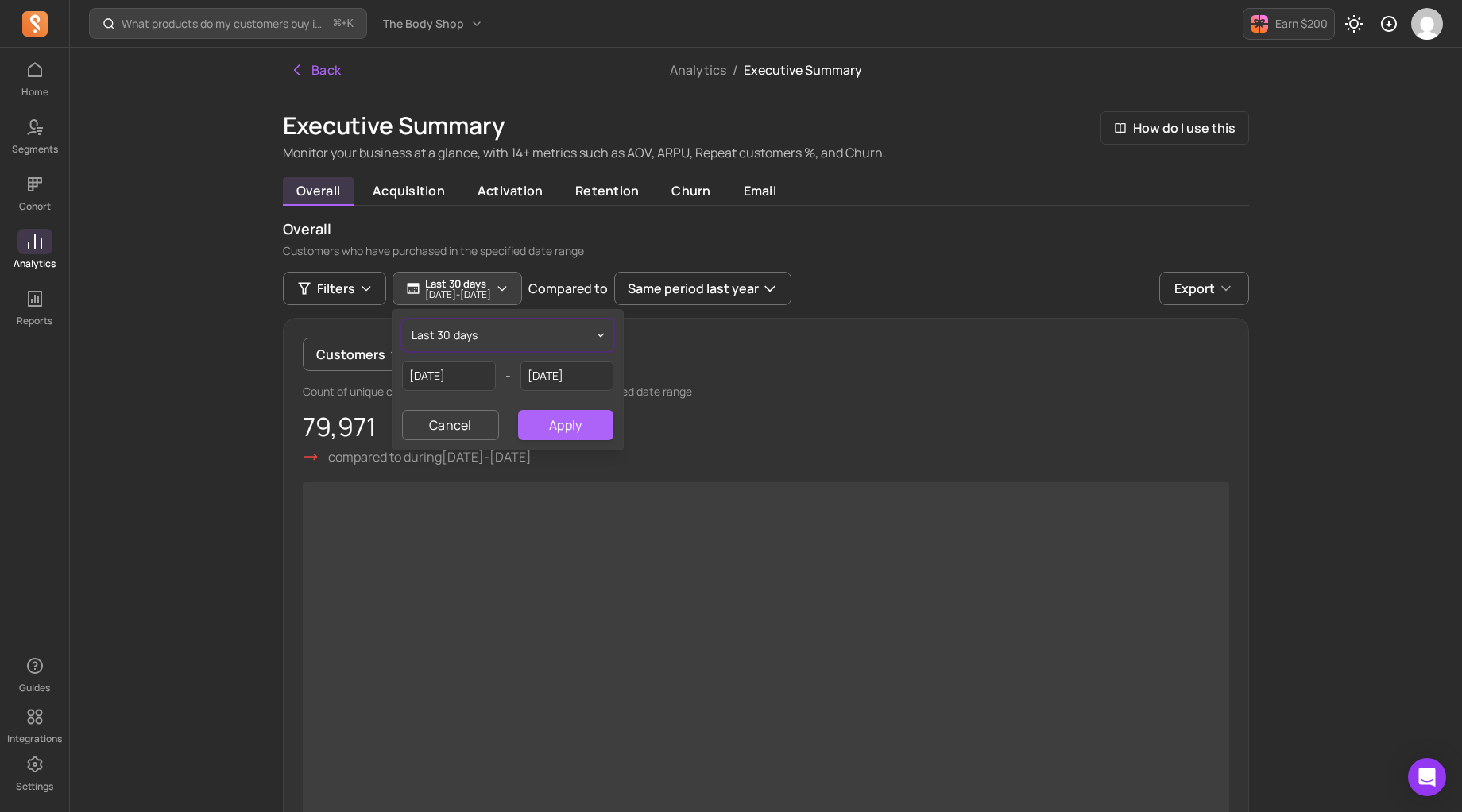
click at [505, 334] on button "last 30 days" at bounding box center [508, 335] width 211 height 32
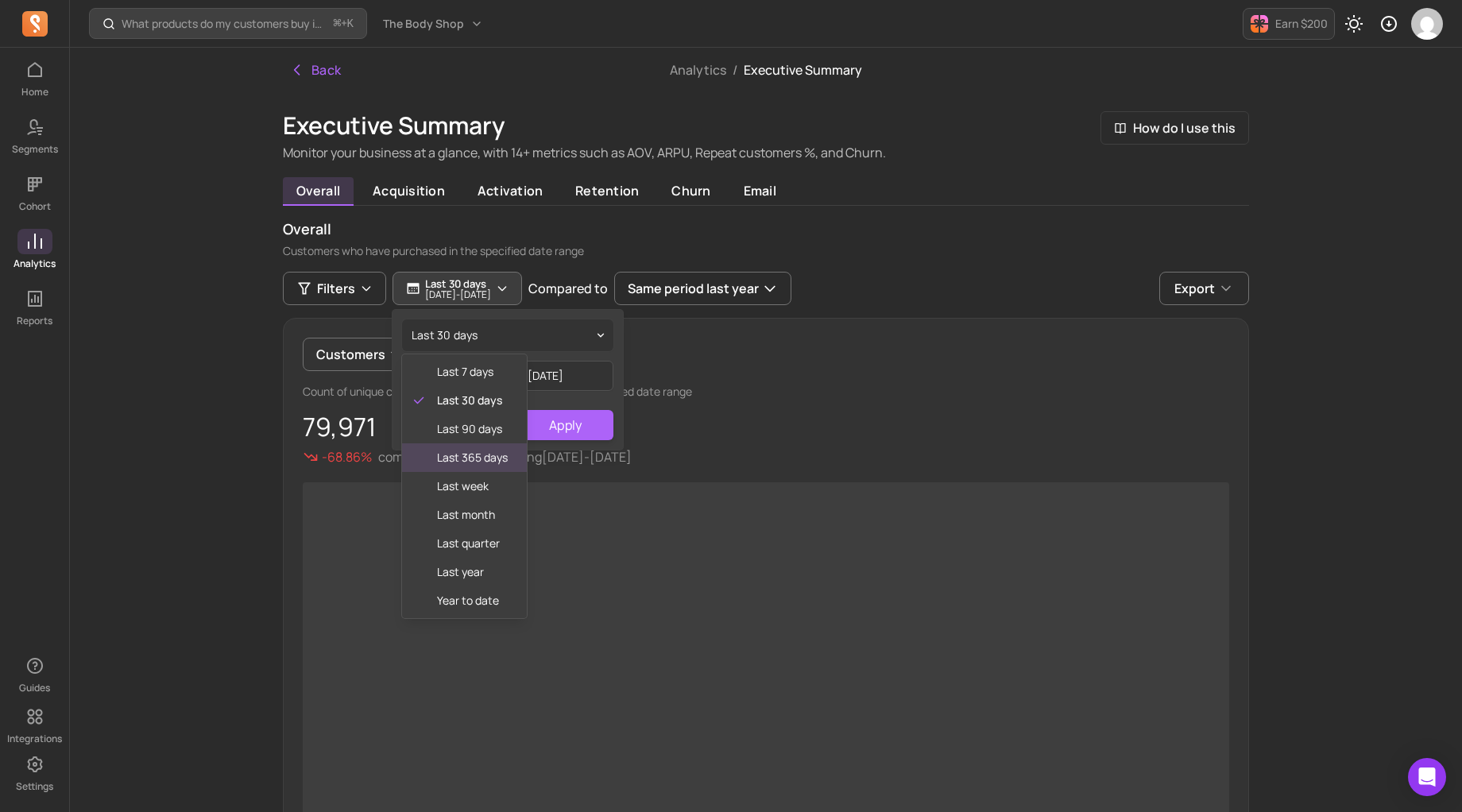
click at [479, 456] on span "last 365 days" at bounding box center [472, 457] width 70 height 16
type input "[DATE]"
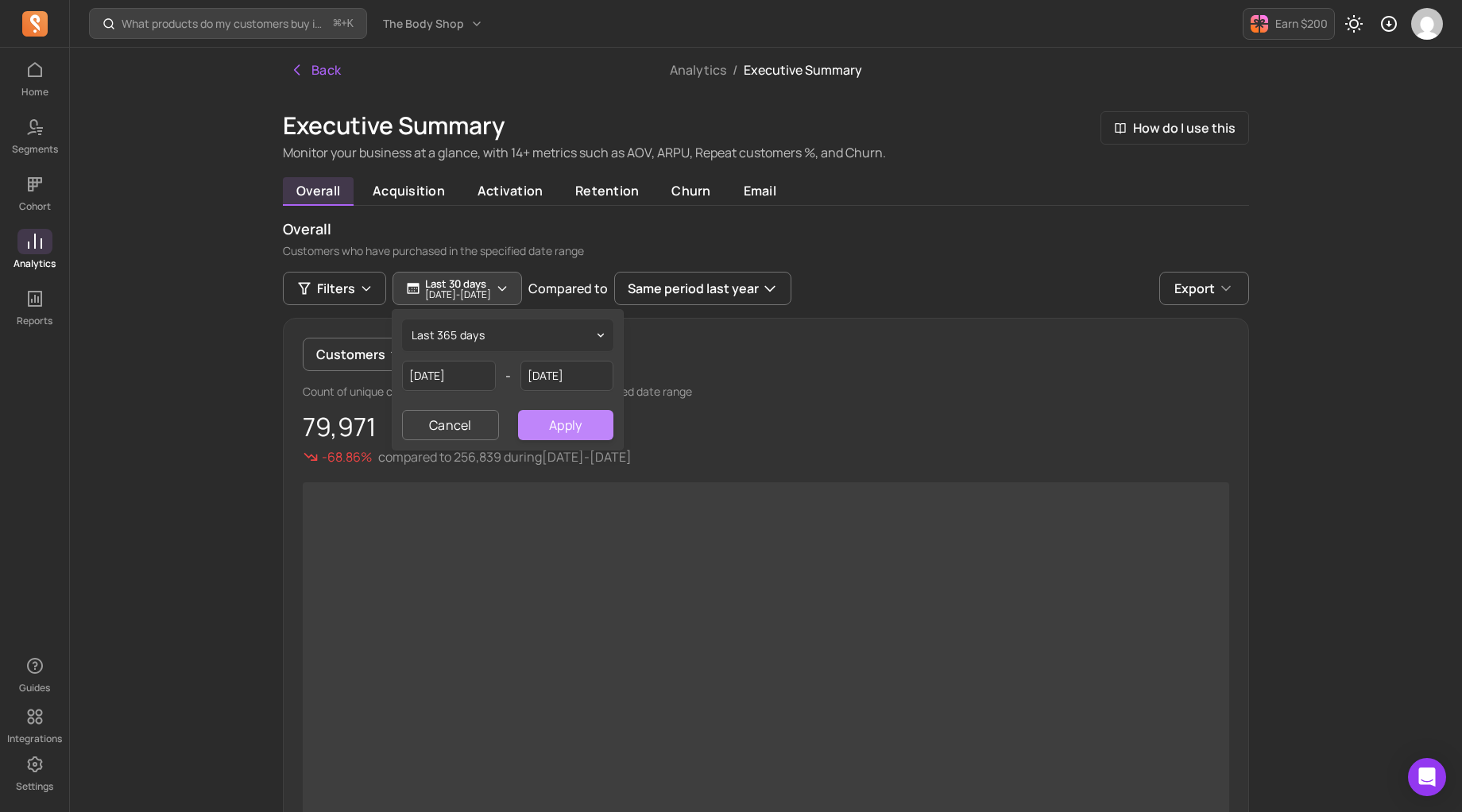
click at [568, 426] on button "Apply" at bounding box center [565, 424] width 95 height 30
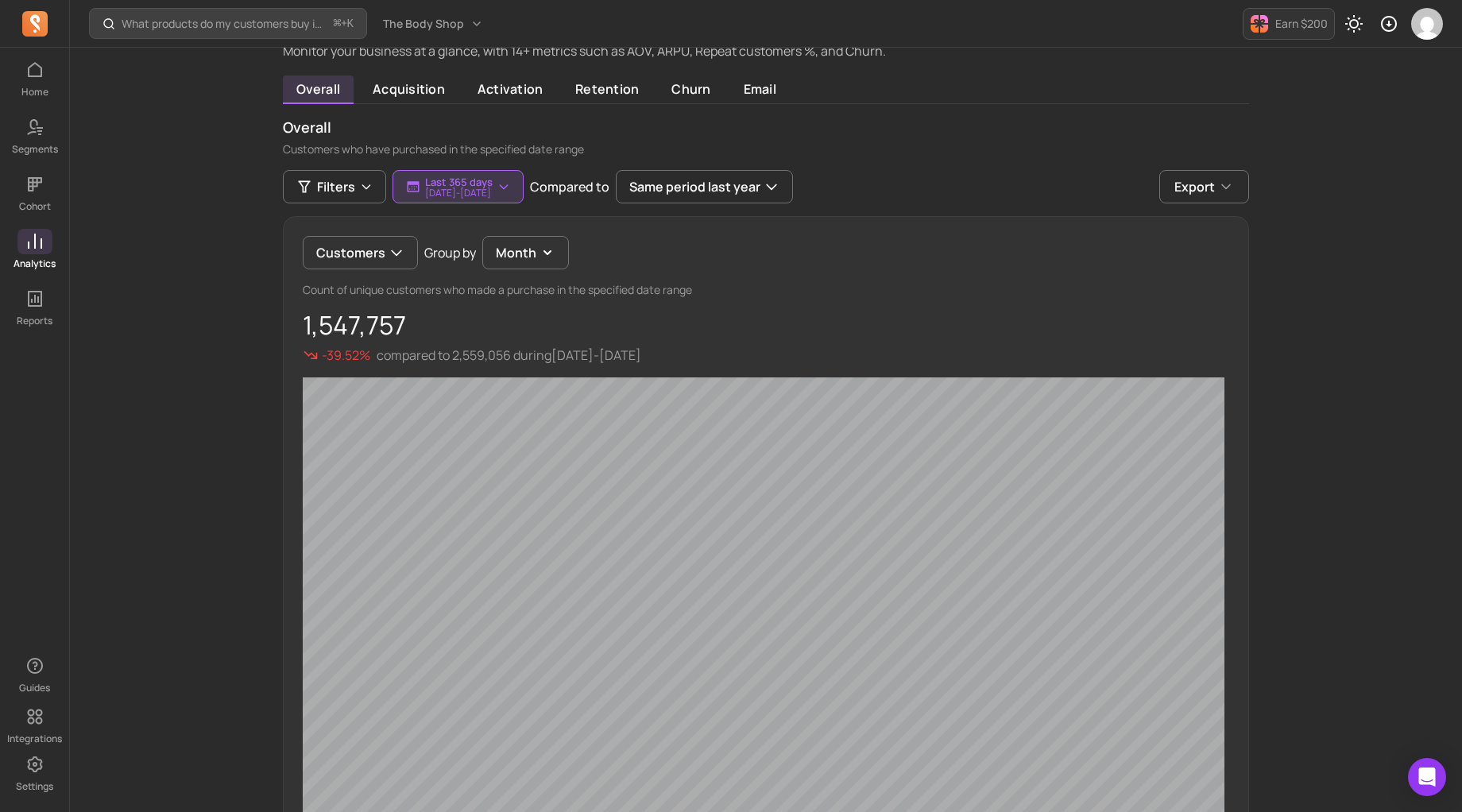
scroll to position [100, 0]
click at [516, 251] on button "Month" at bounding box center [525, 255] width 87 height 33
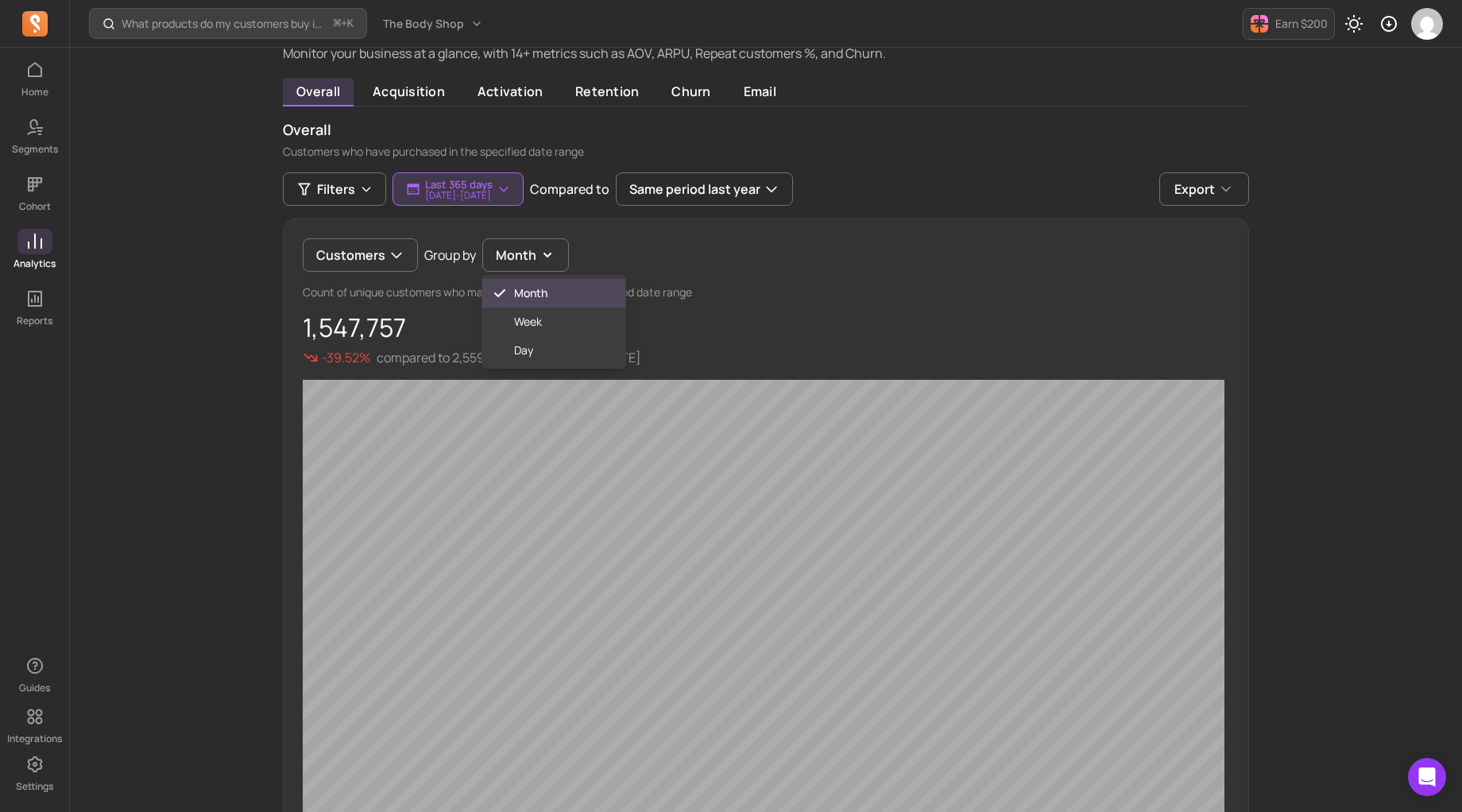
click at [630, 251] on div "Customers Group by Month Month Week Day" at bounding box center [766, 255] width 927 height 33
click at [372, 255] on button "Customers" at bounding box center [360, 255] width 115 height 33
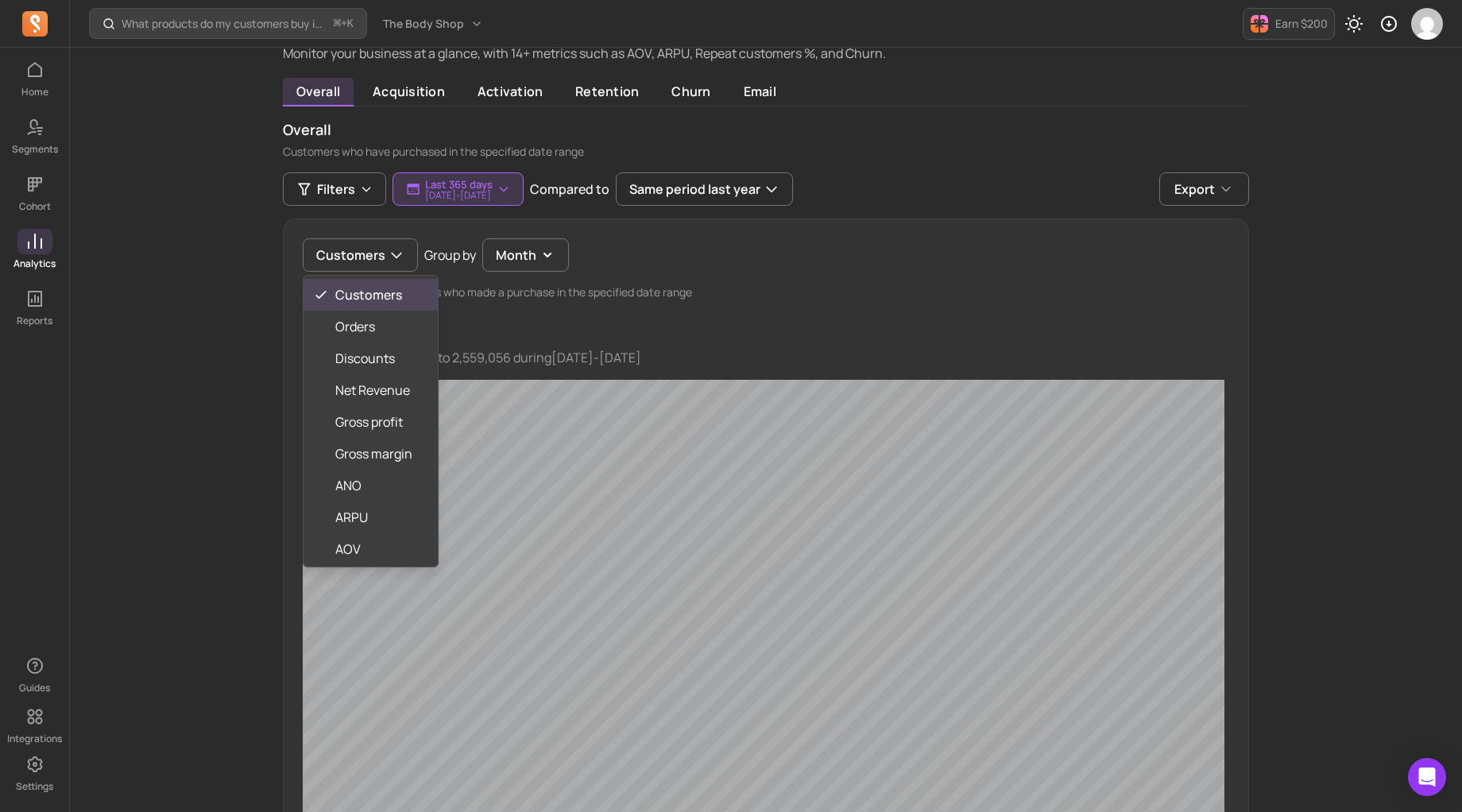
click at [248, 294] on div "What products do my customers buy in the same order? ⌘ + K The Body Shop Earn $…" at bounding box center [766, 621] width 1392 height 1441
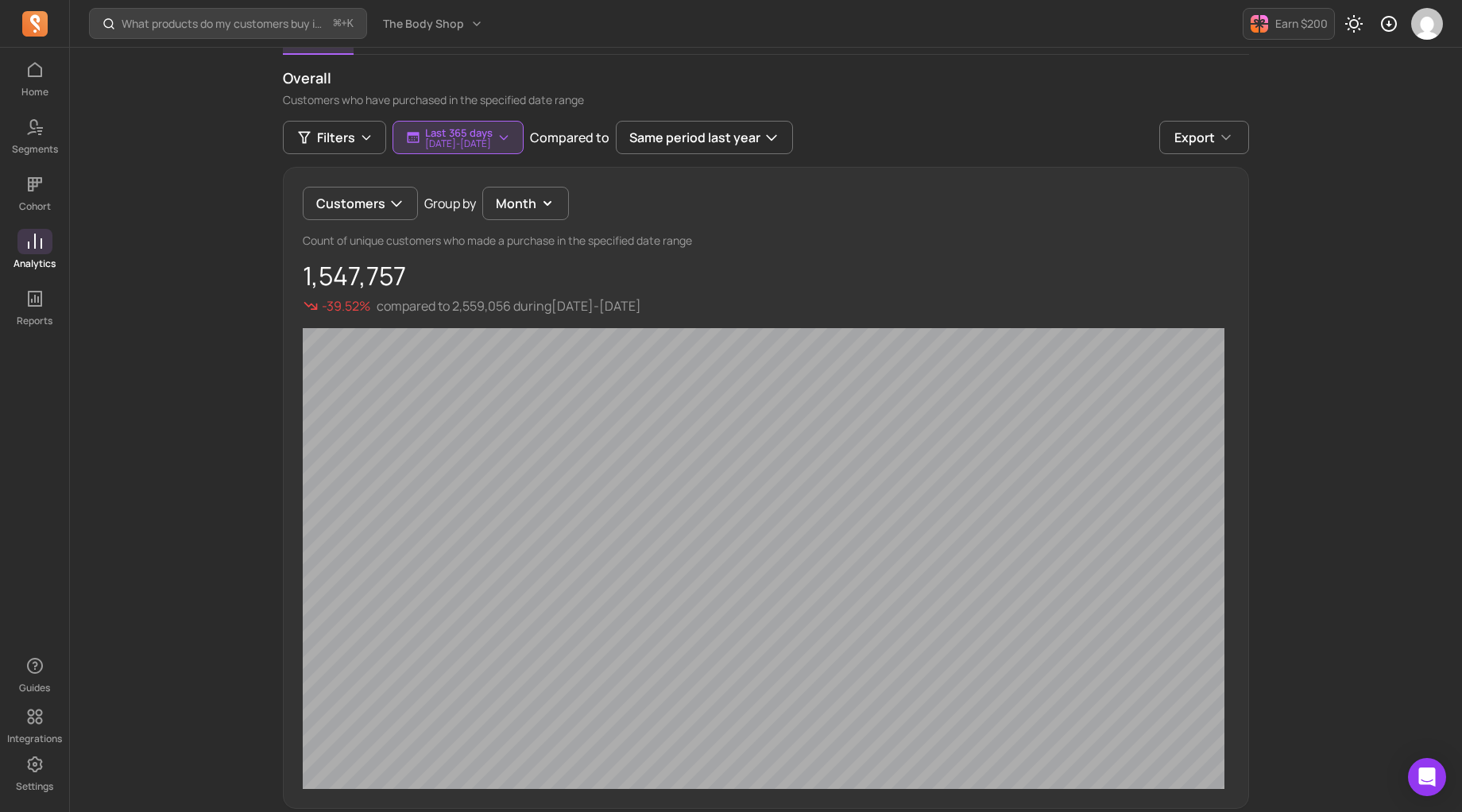
scroll to position [155, 0]
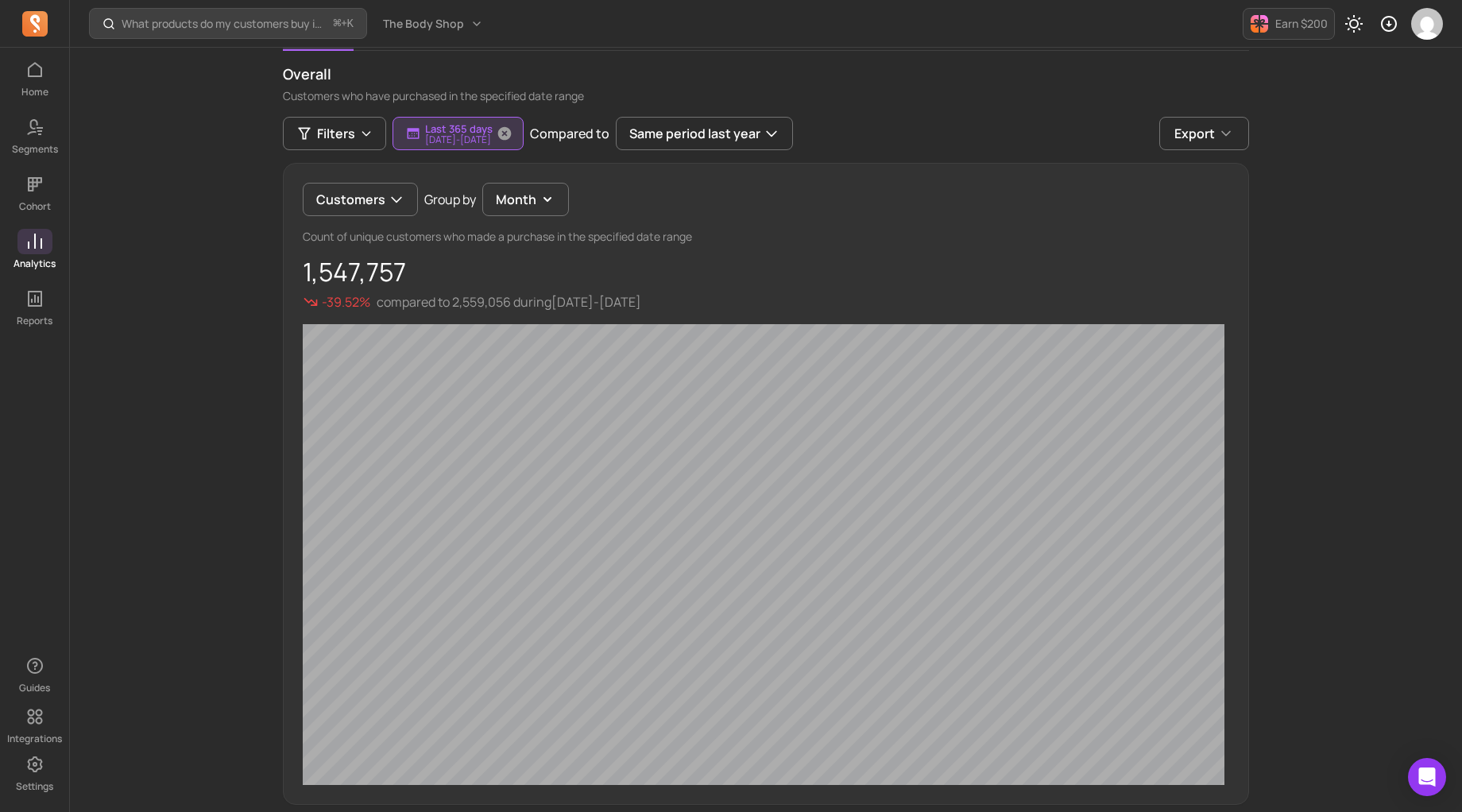
click at [511, 145] on button "Last 365 days [DATE] - [DATE]" at bounding box center [457, 134] width 131 height 33
click at [160, 336] on div "What products do my customers buy in the same order? ⌘ + K The Body Shop Earn $…" at bounding box center [766, 566] width 1392 height 1441
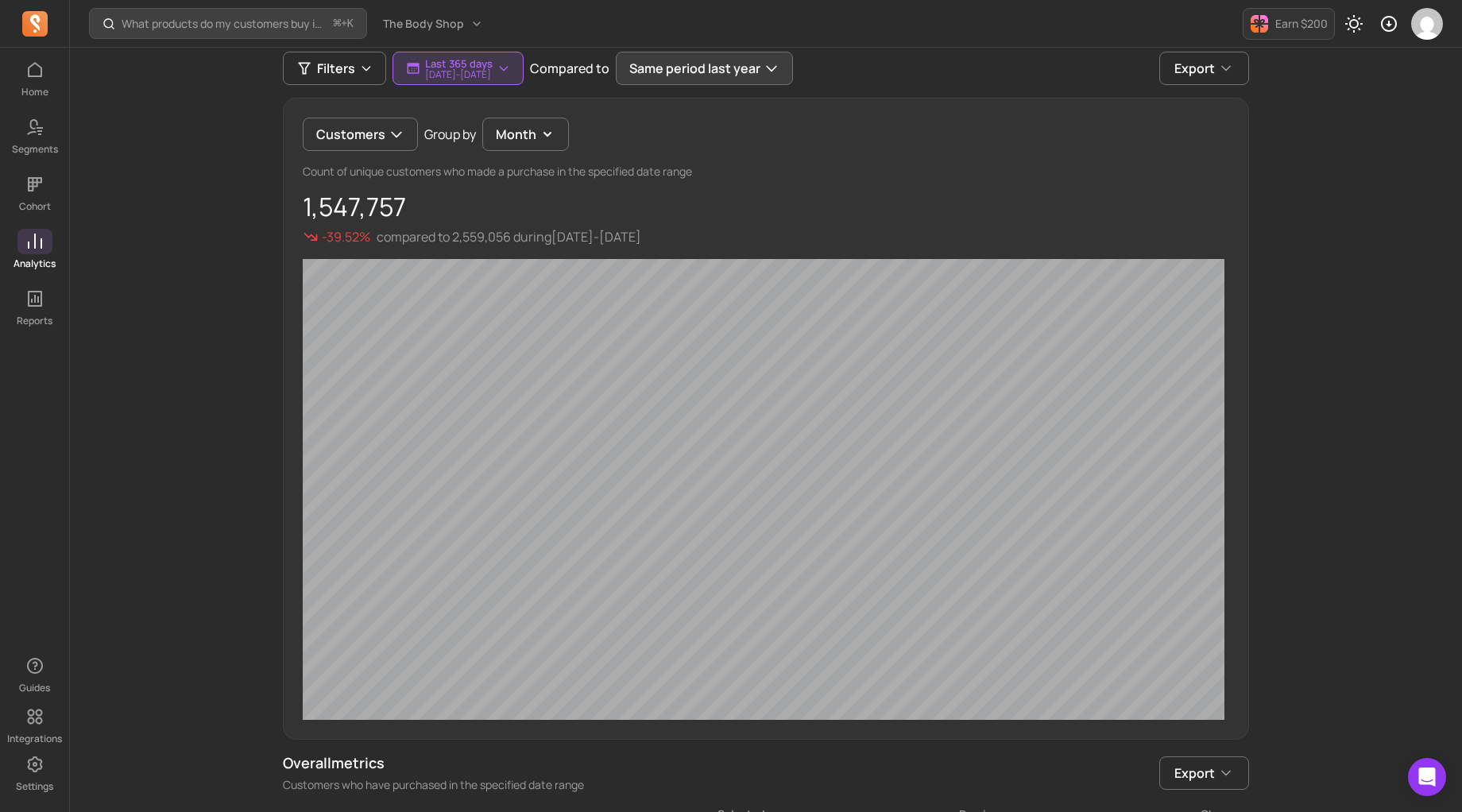
scroll to position [224, 0]
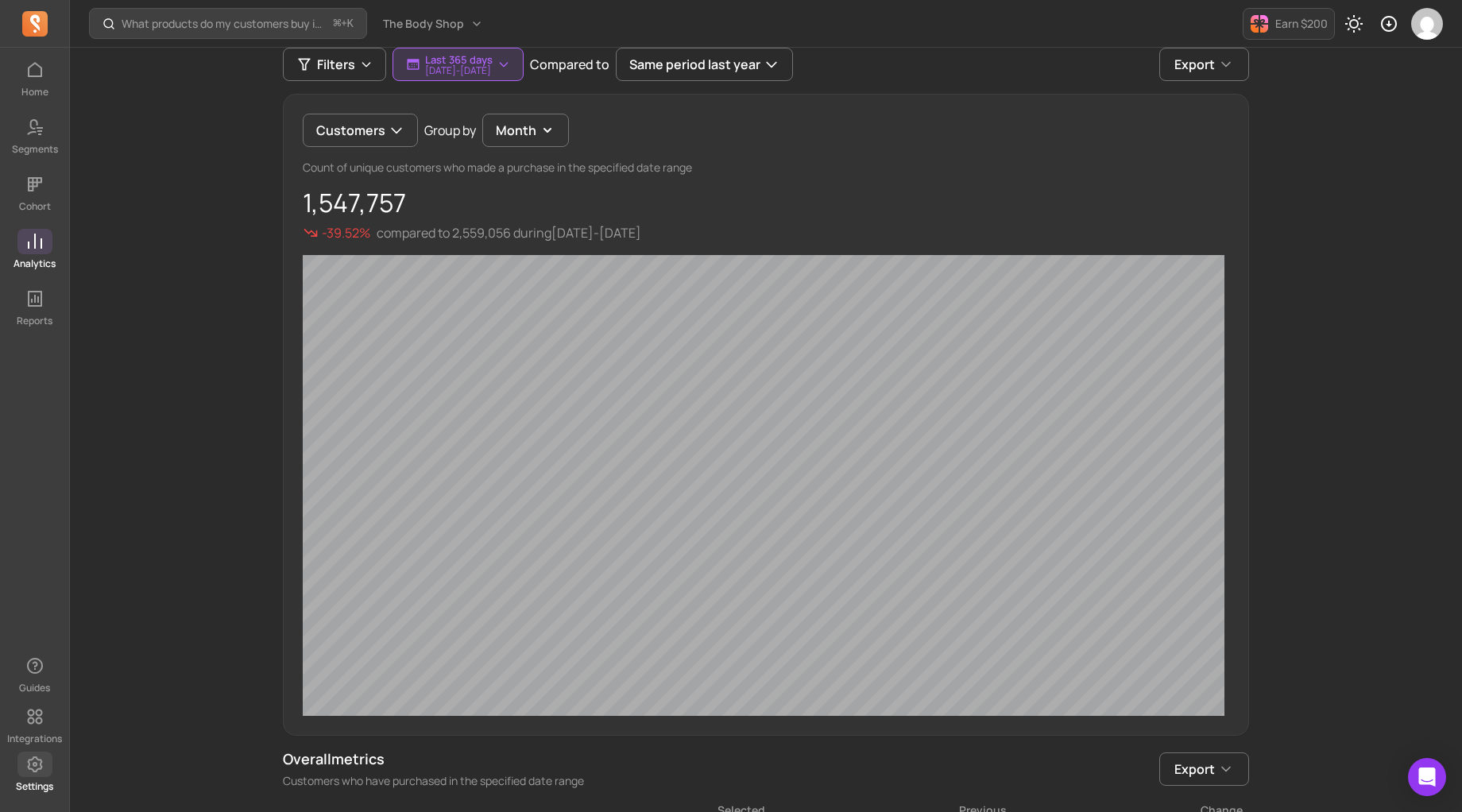
click at [29, 766] on icon at bounding box center [35, 764] width 19 height 19
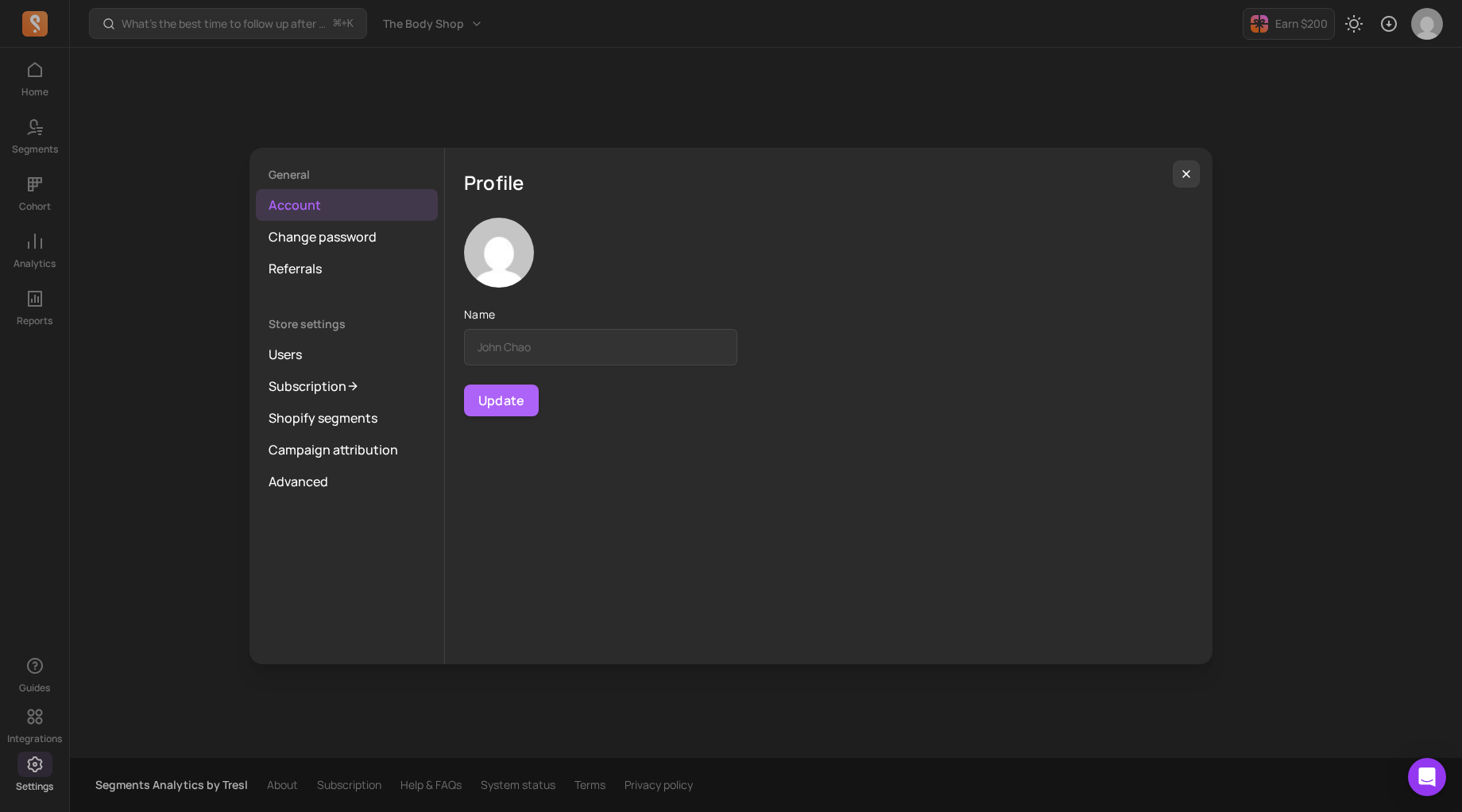
click at [190, 593] on div "General Account Change password Referrals Store settings Users Subscription Sho…" at bounding box center [731, 406] width 1436 height 786
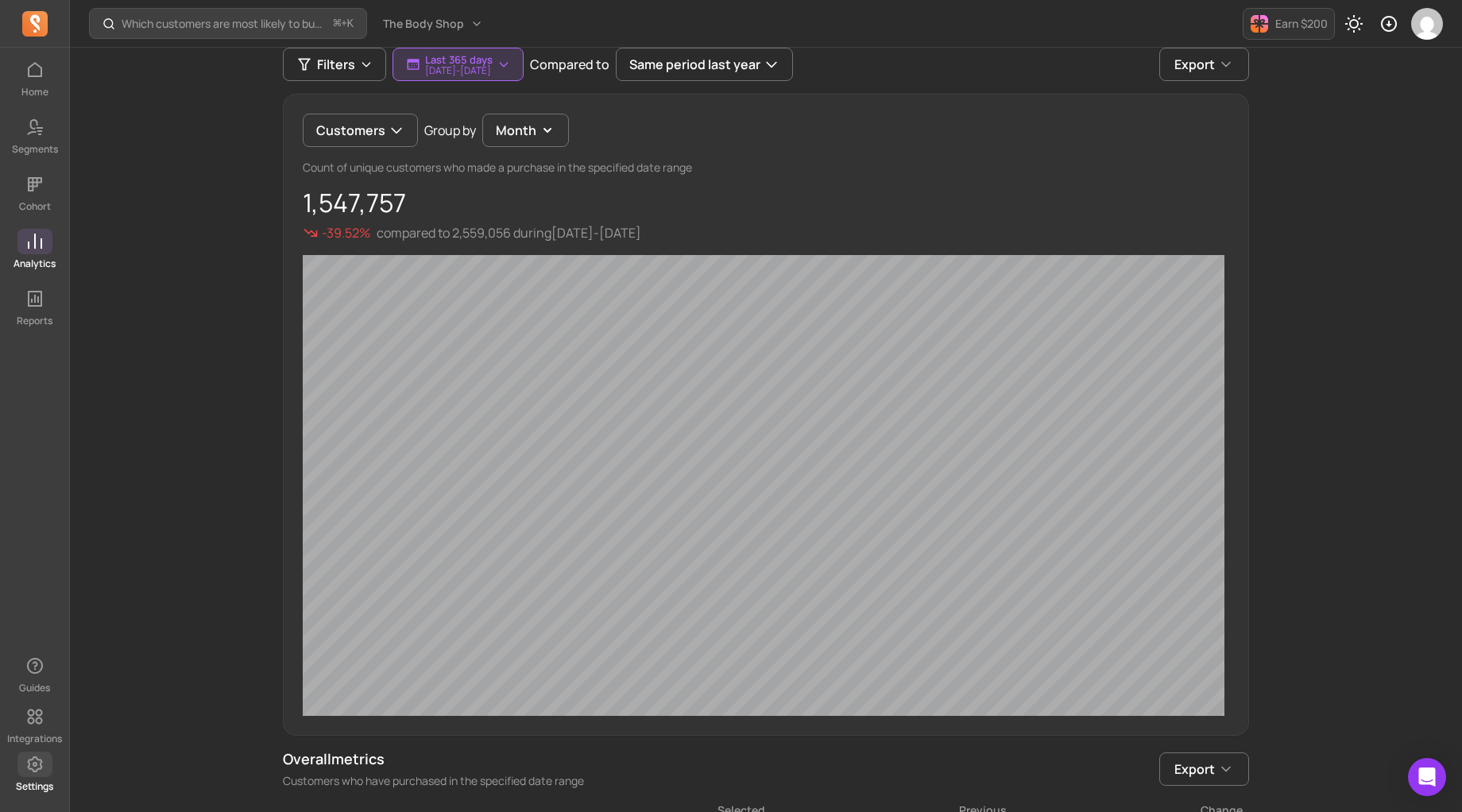
click at [39, 763] on icon at bounding box center [35, 764] width 19 height 19
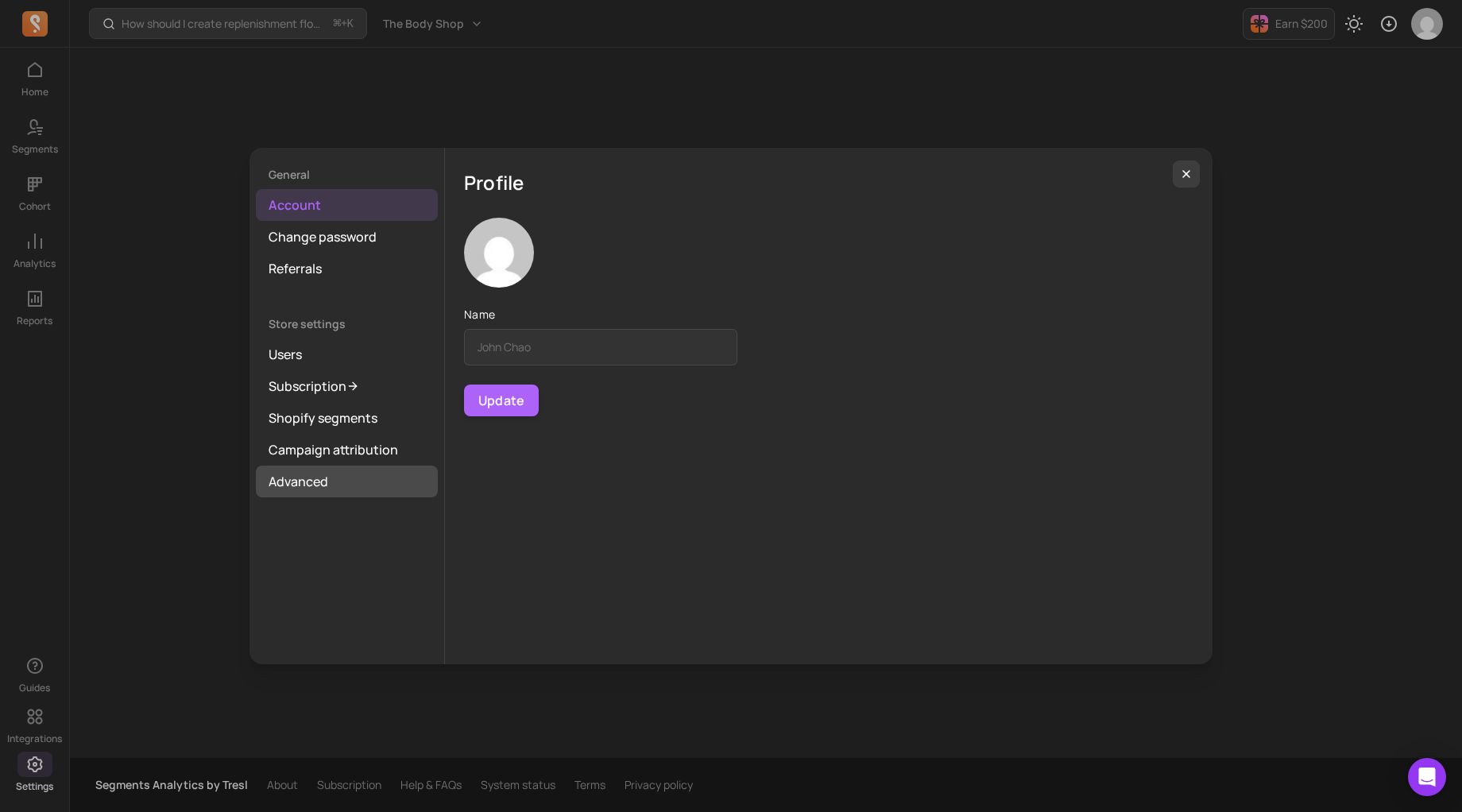
click at [378, 486] on link "Advanced" at bounding box center [347, 481] width 182 height 32
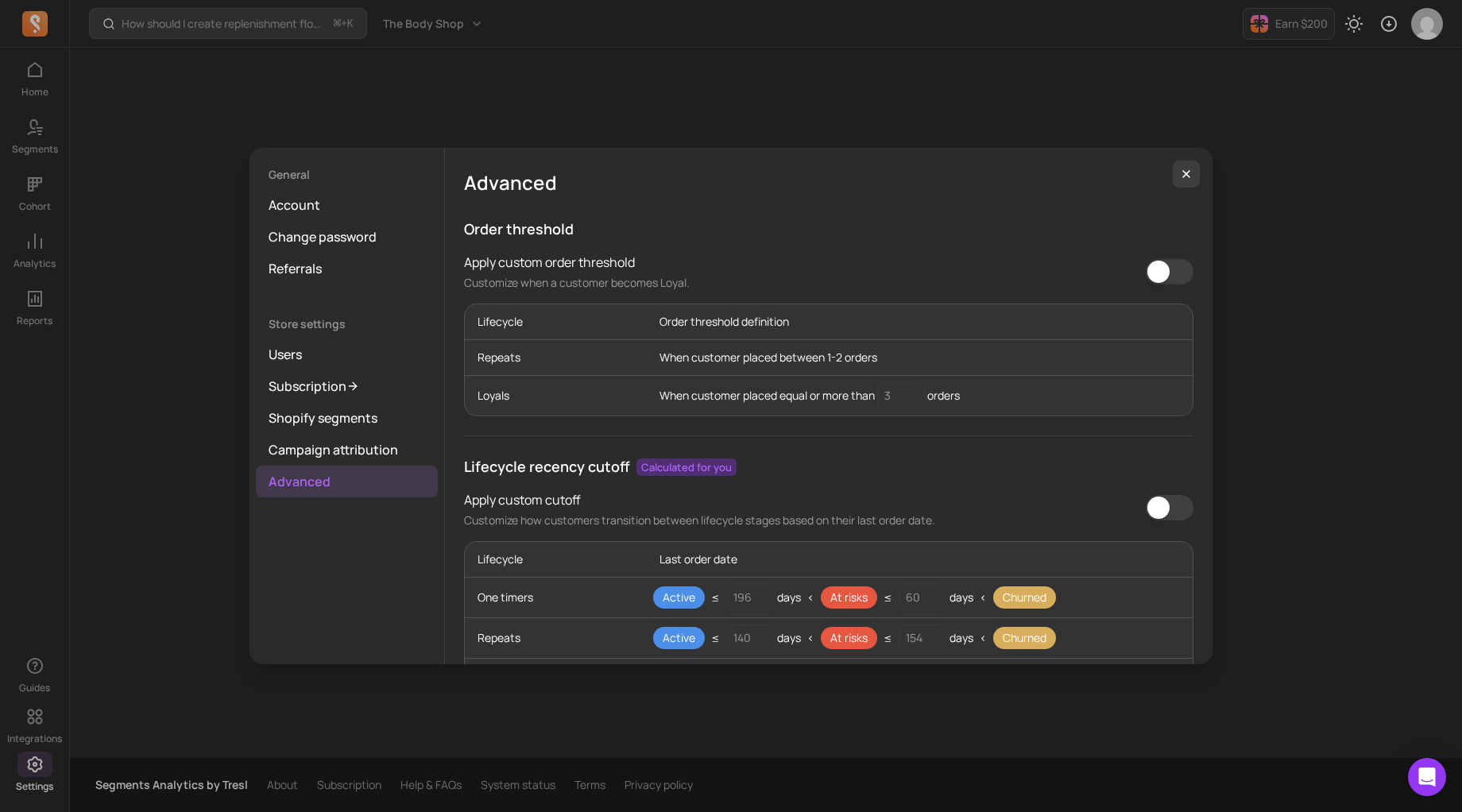
click at [195, 489] on div "General Account Change password Referrals Store settings Users Subscription Sho…" at bounding box center [731, 406] width 1436 height 786
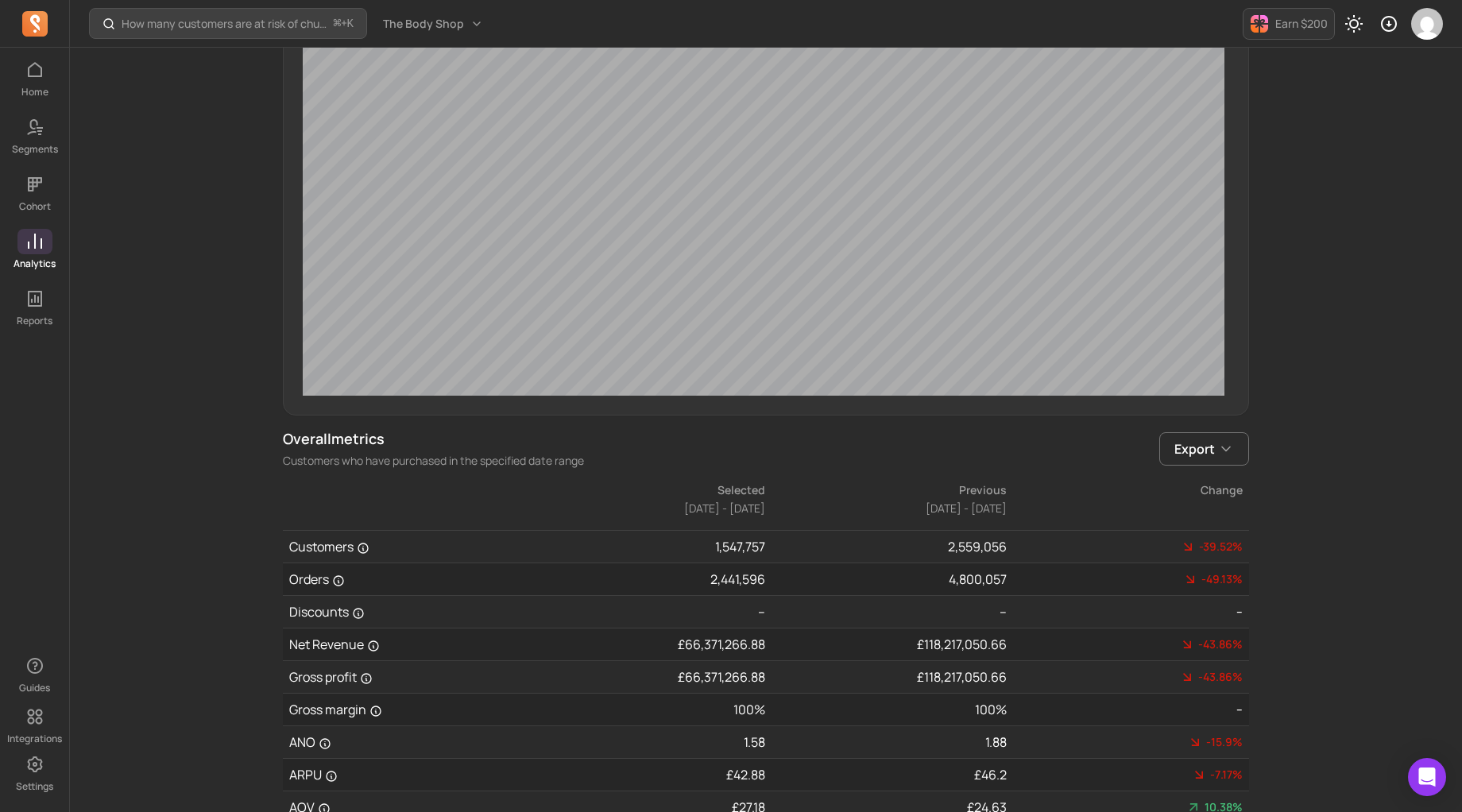
scroll to position [508, 0]
